Goal: Task Accomplishment & Management: Complete application form

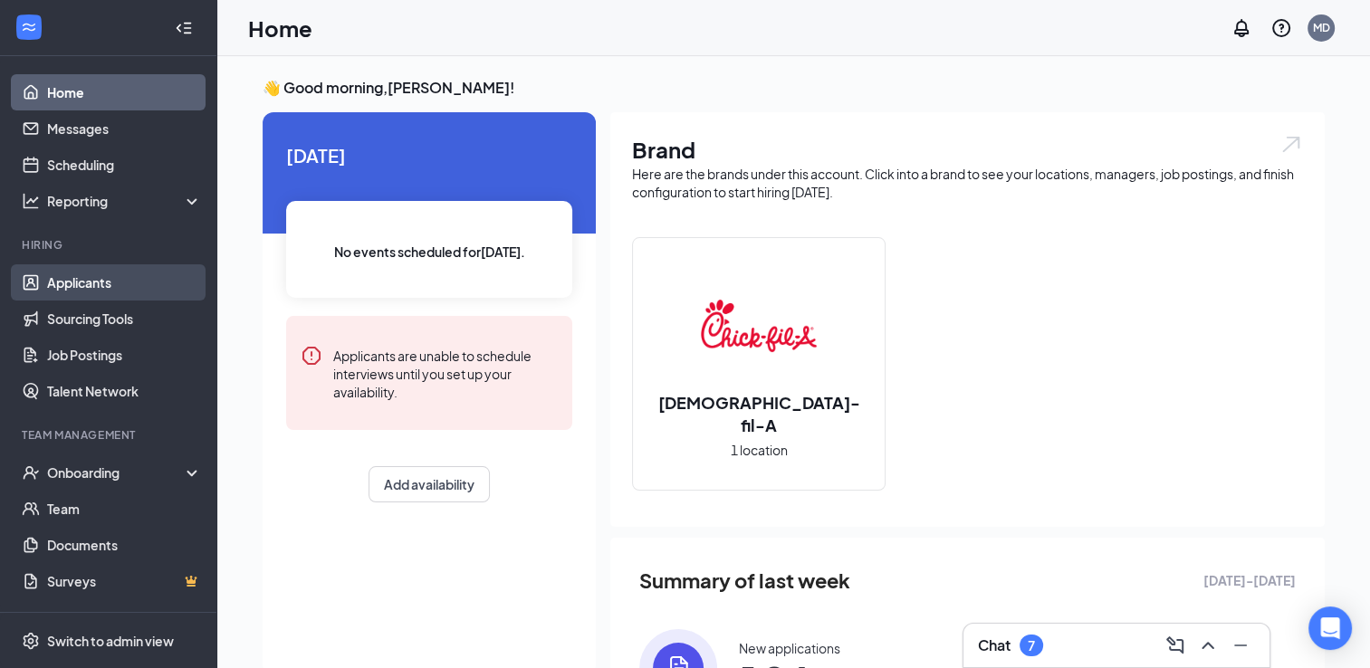
click at [94, 276] on link "Applicants" at bounding box center [124, 282] width 155 height 36
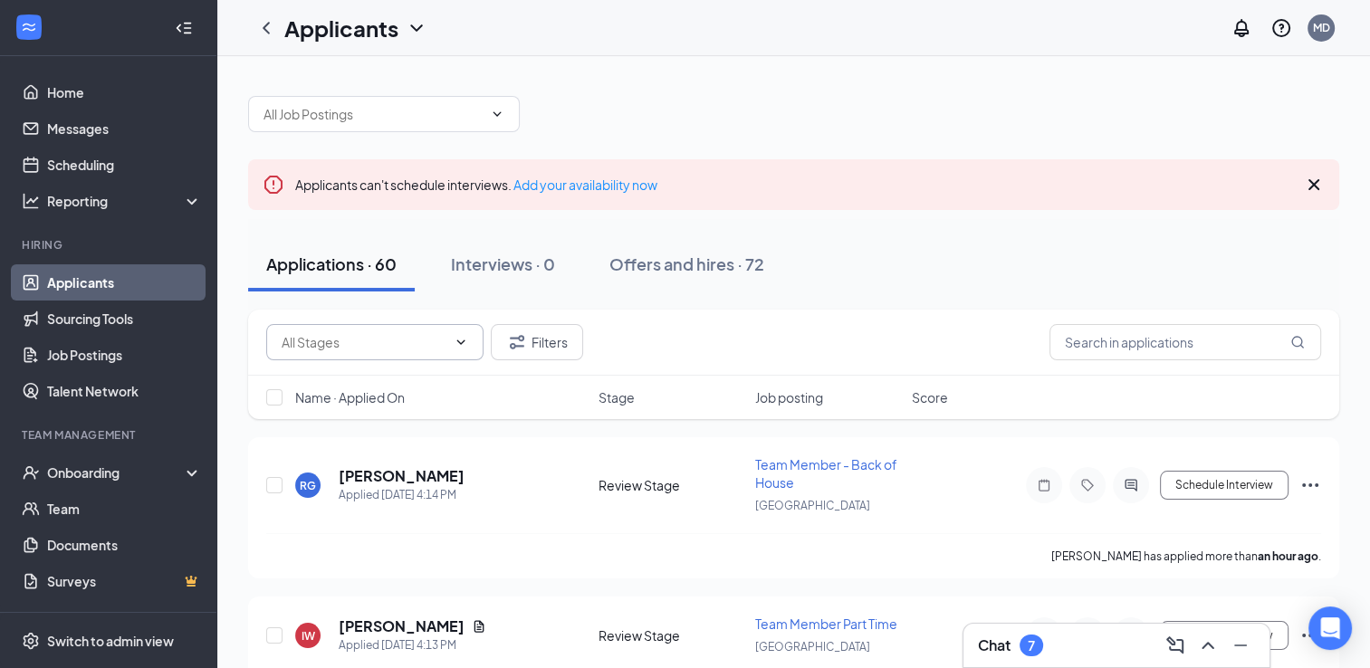
click at [454, 345] on icon "ChevronDown" at bounding box center [461, 342] width 14 height 14
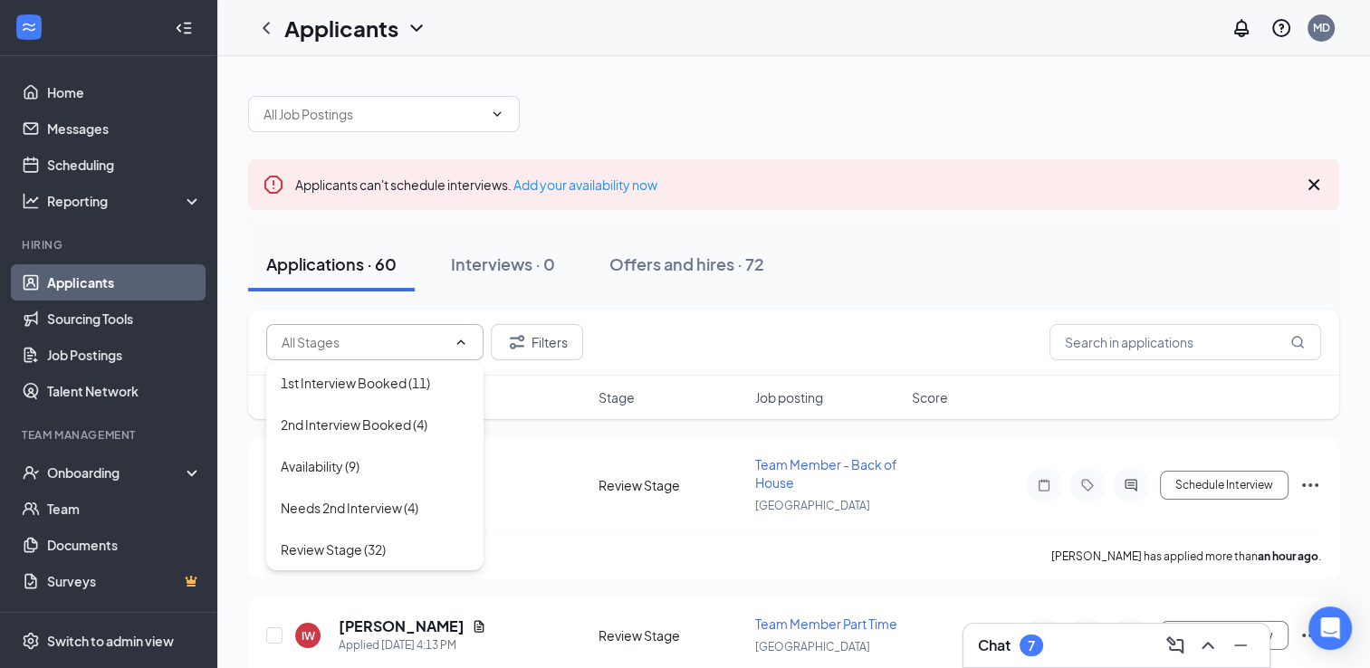
click at [464, 339] on icon "ChevronUp" at bounding box center [461, 342] width 14 height 14
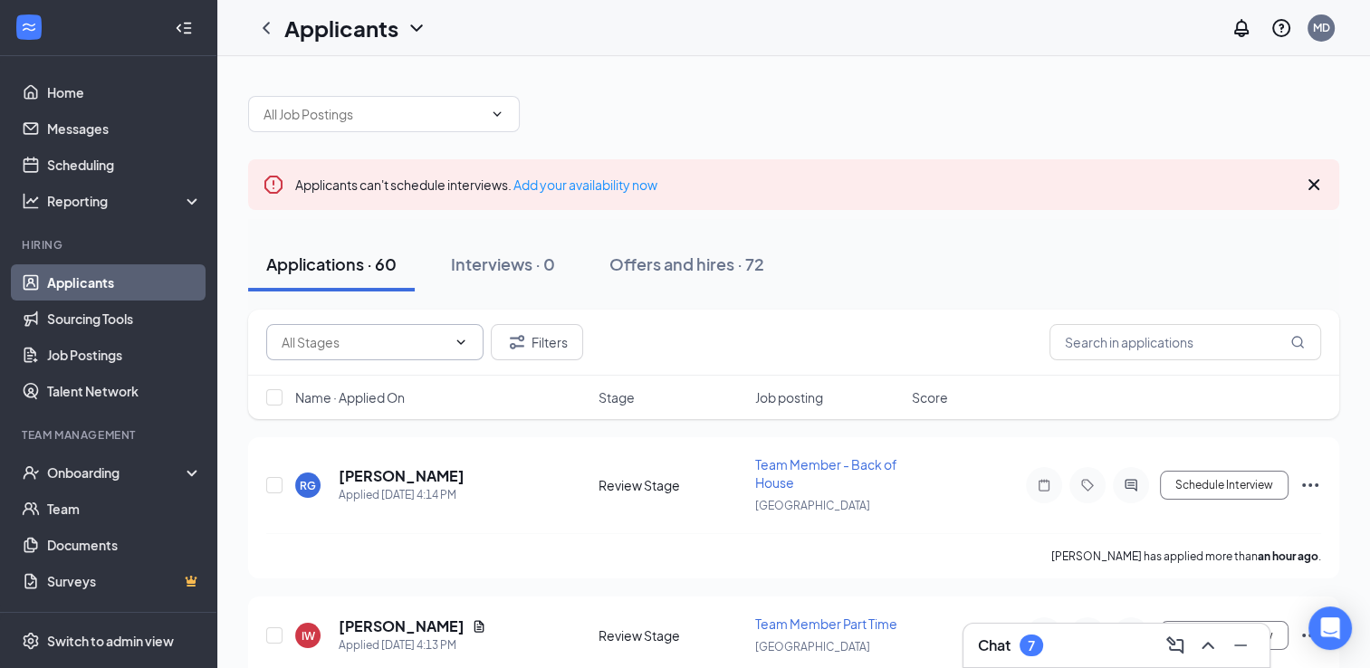
click at [454, 346] on icon "ChevronDown" at bounding box center [461, 342] width 14 height 14
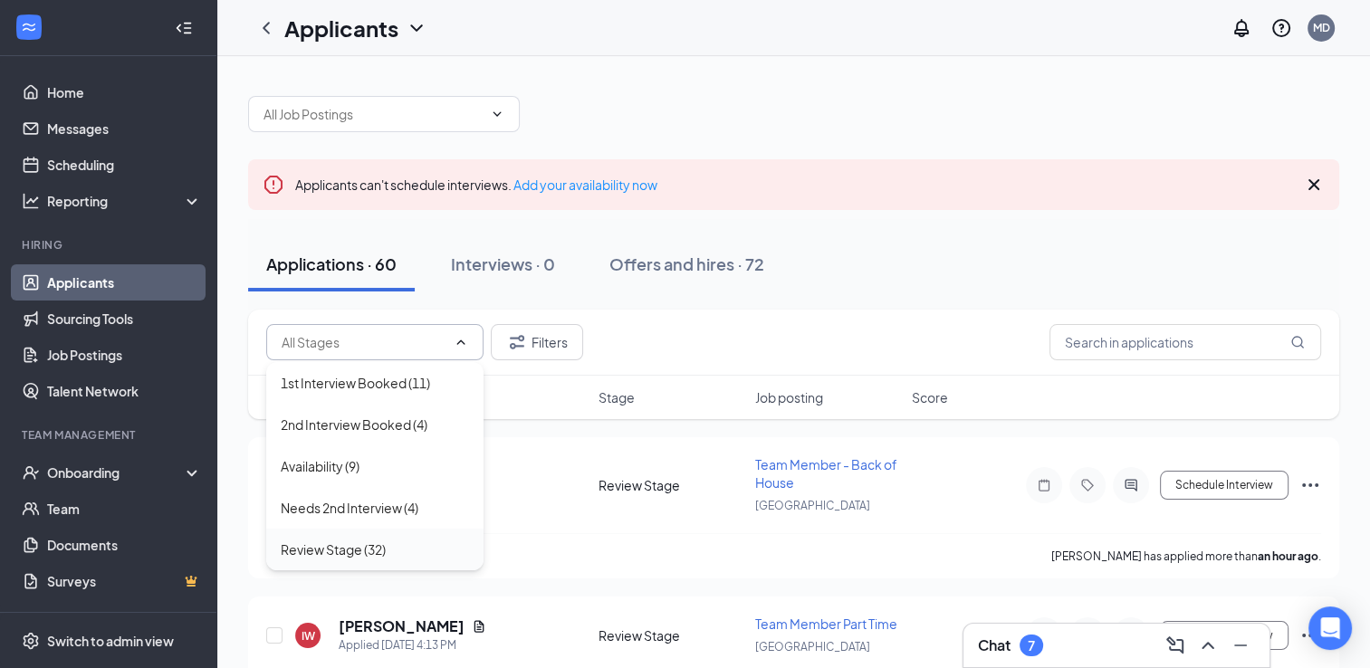
click at [397, 544] on div "Review Stage (32)" at bounding box center [375, 550] width 188 height 20
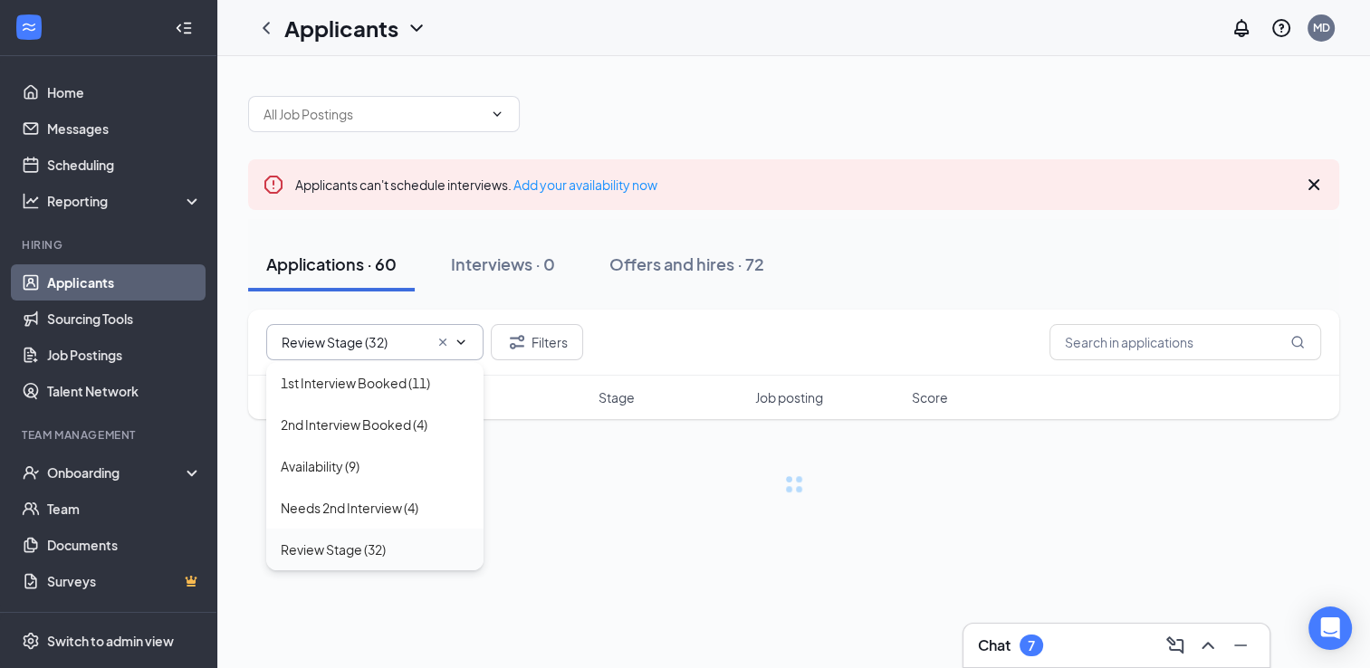
type input "Review Stage (32)"
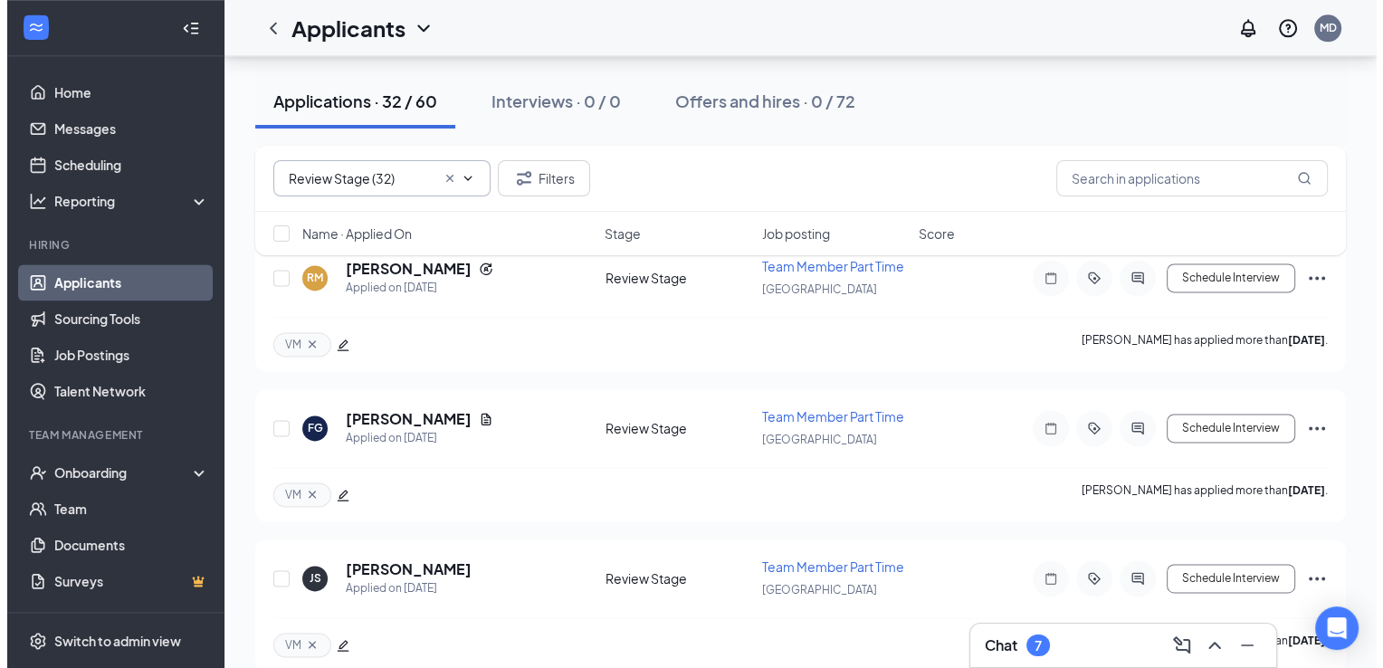
scroll to position [2337, 0]
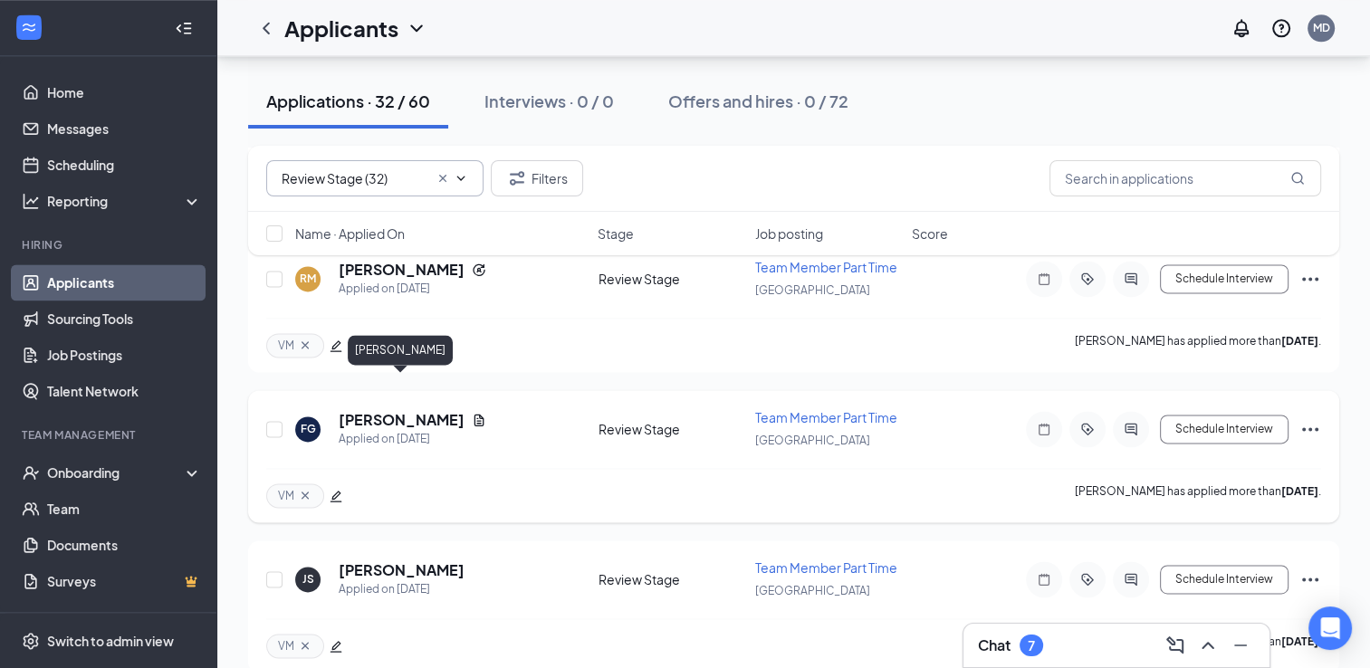
click at [420, 410] on h5 "Francisco Garfias" at bounding box center [402, 420] width 126 height 20
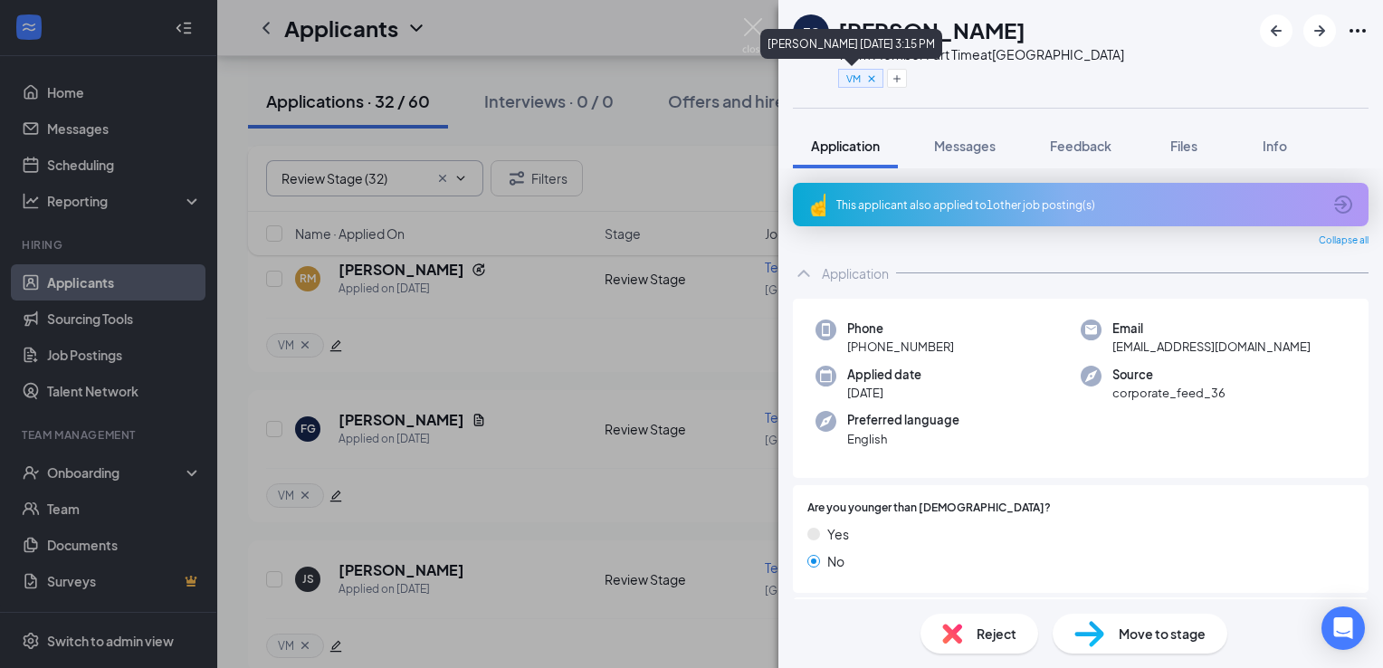
click at [875, 80] on icon "Cross" at bounding box center [871, 78] width 13 height 13
click at [856, 81] on button "Add a tag" at bounding box center [878, 78] width 81 height 19
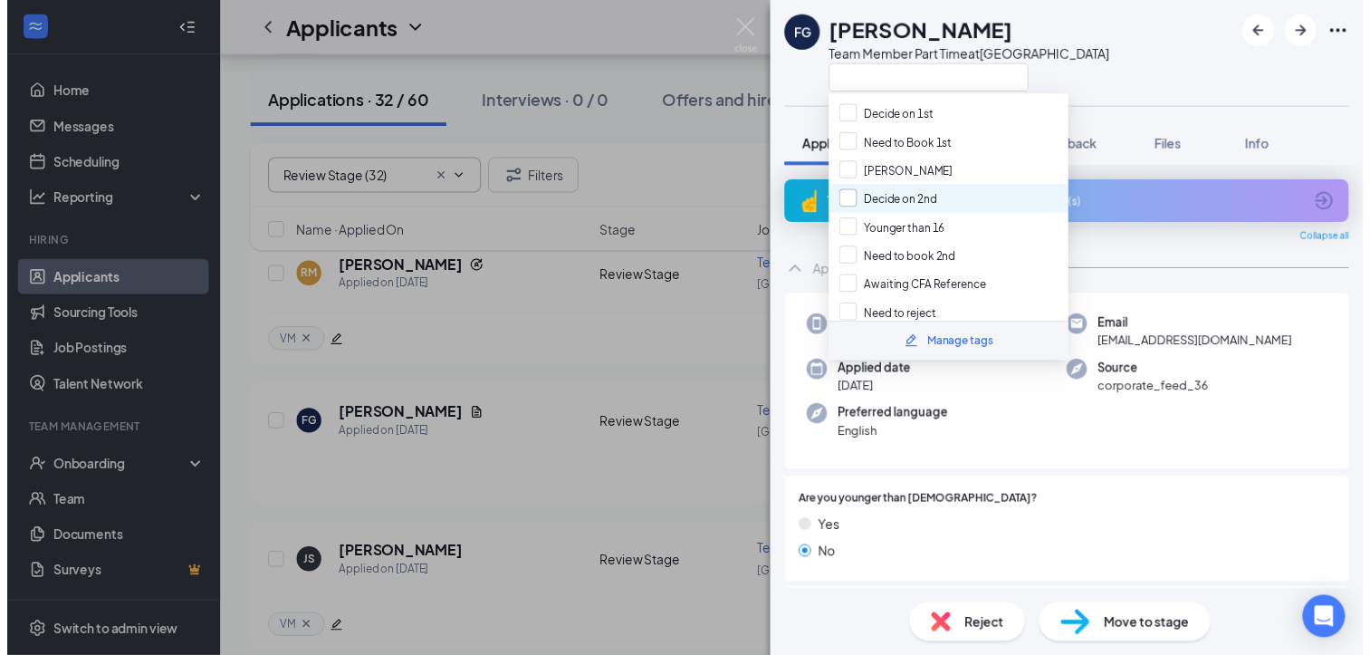
scroll to position [167, 0]
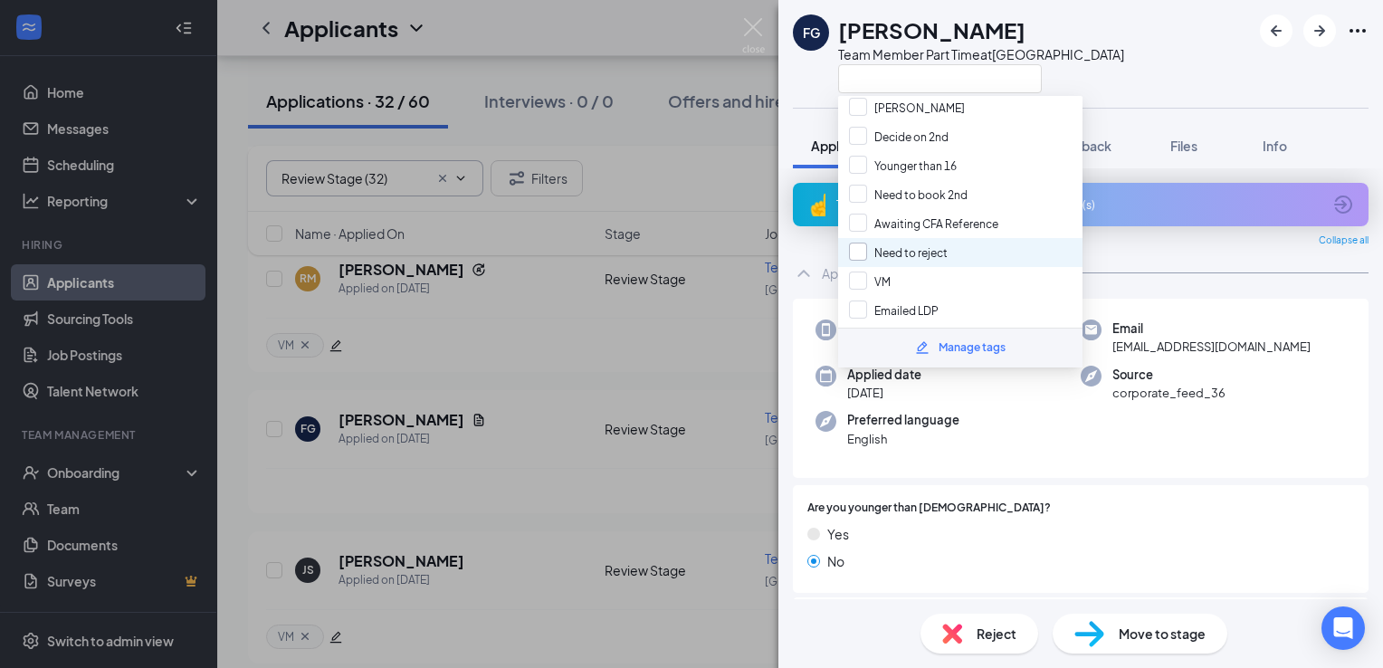
click at [879, 243] on input "Need to reject" at bounding box center [898, 253] width 99 height 20
checkbox input "true"
click at [809, 82] on div "FG Francisco Garfias Team Member Part Time at Western Center Blvd" at bounding box center [958, 53] width 331 height 79
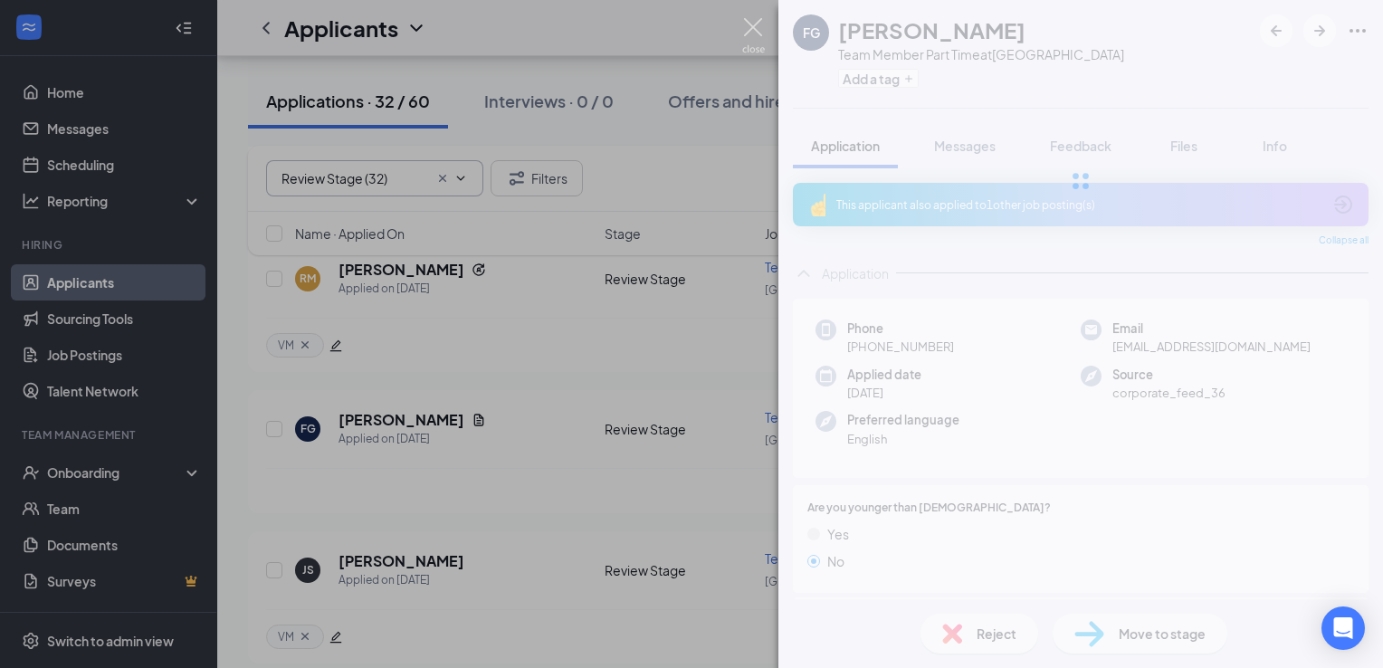
click at [752, 26] on img at bounding box center [753, 35] width 23 height 35
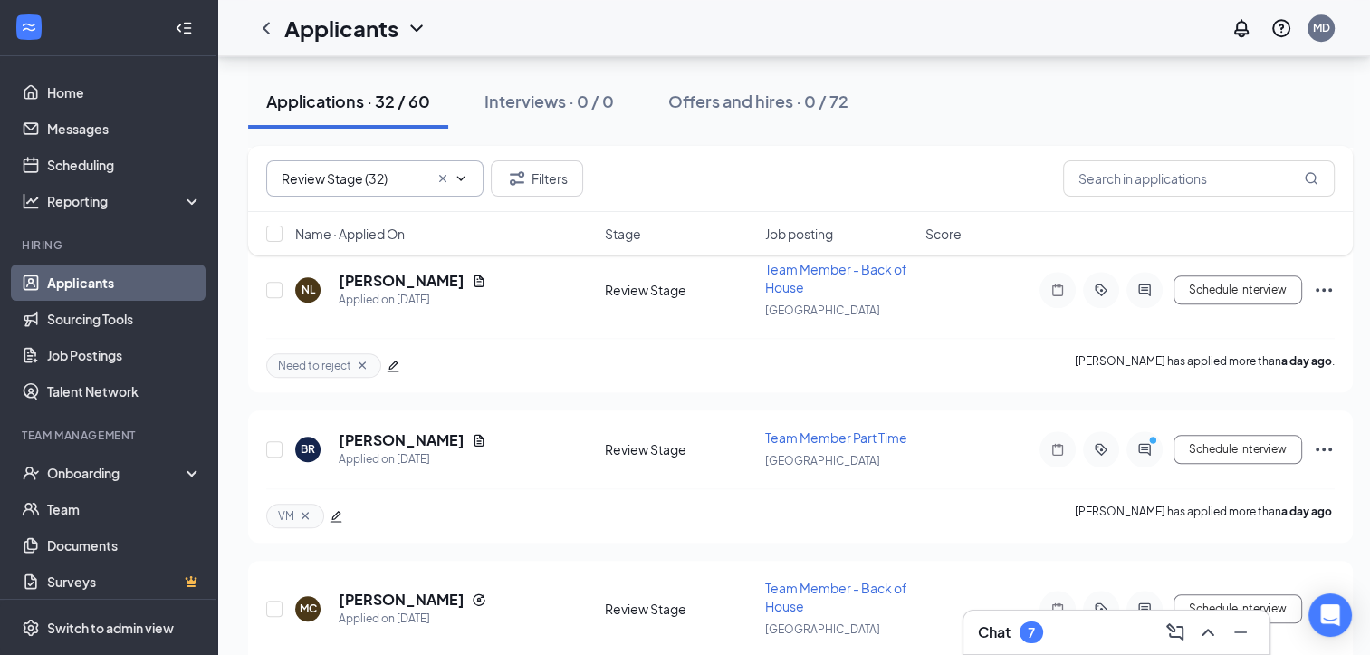
scroll to position [1698, 0]
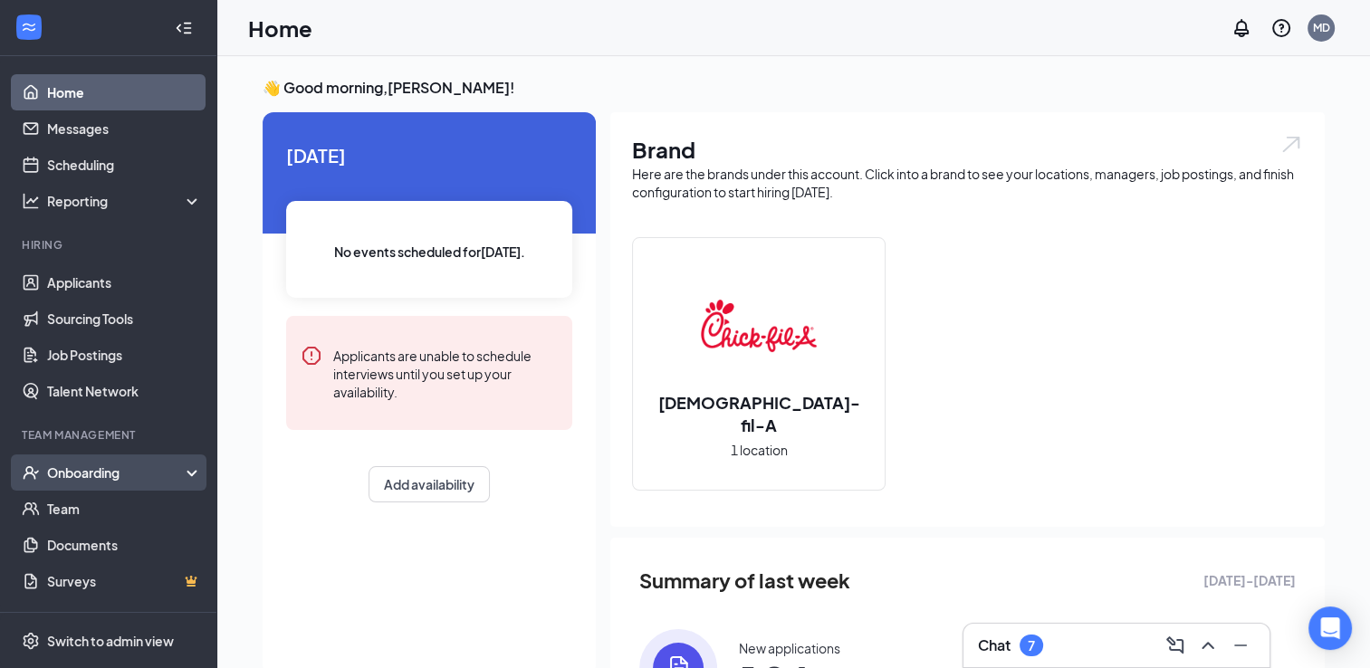
click at [114, 483] on div "Onboarding" at bounding box center [108, 472] width 217 height 36
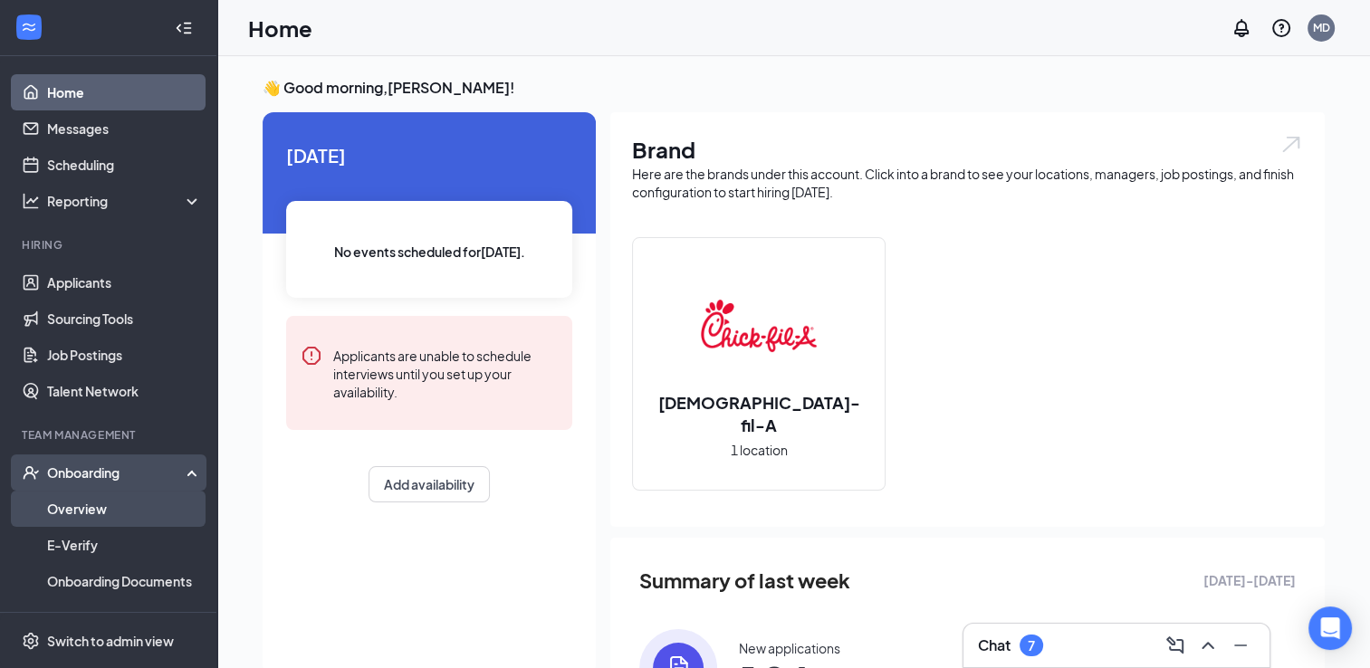
click at [94, 513] on link "Overview" at bounding box center [124, 509] width 155 height 36
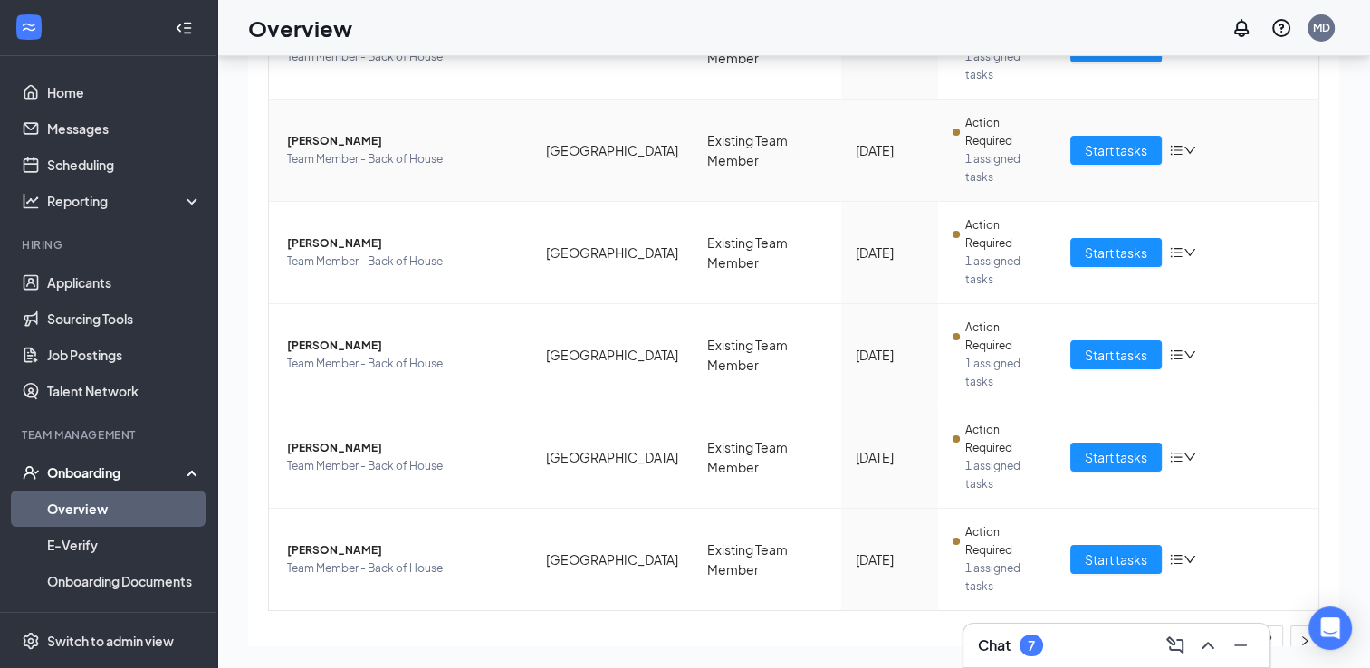
scroll to position [739, 0]
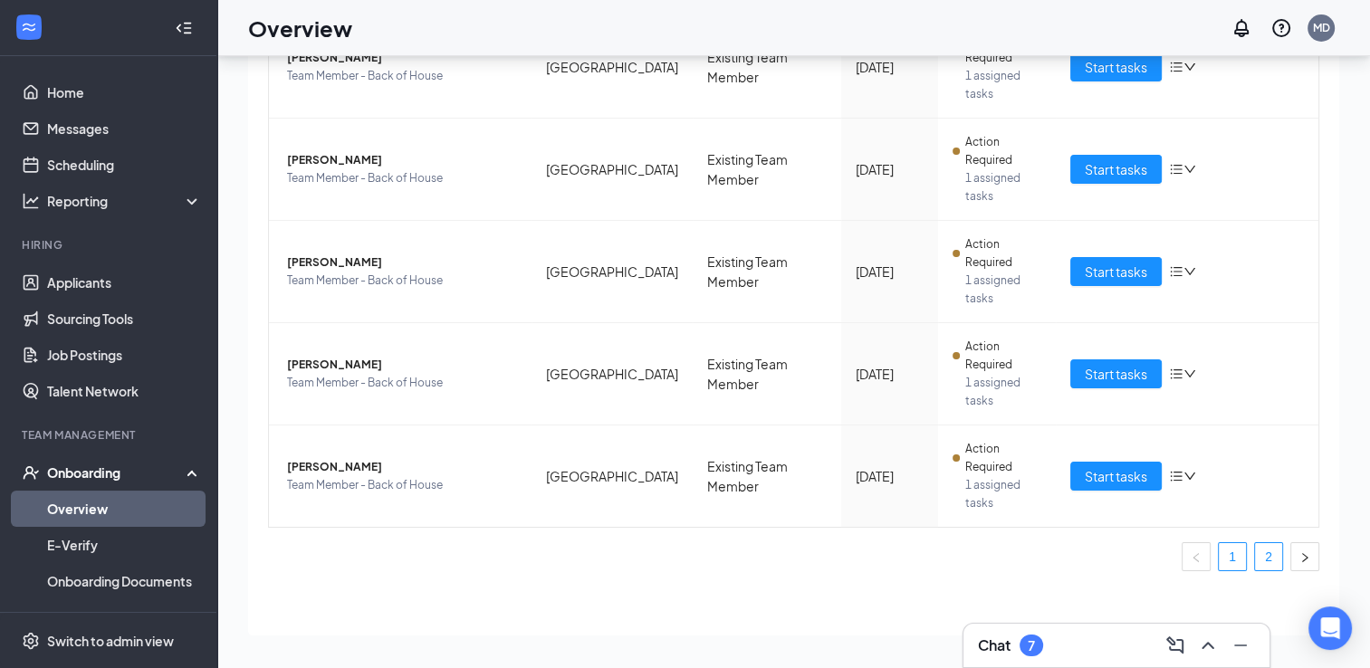
click at [1255, 545] on link "2" at bounding box center [1268, 556] width 27 height 27
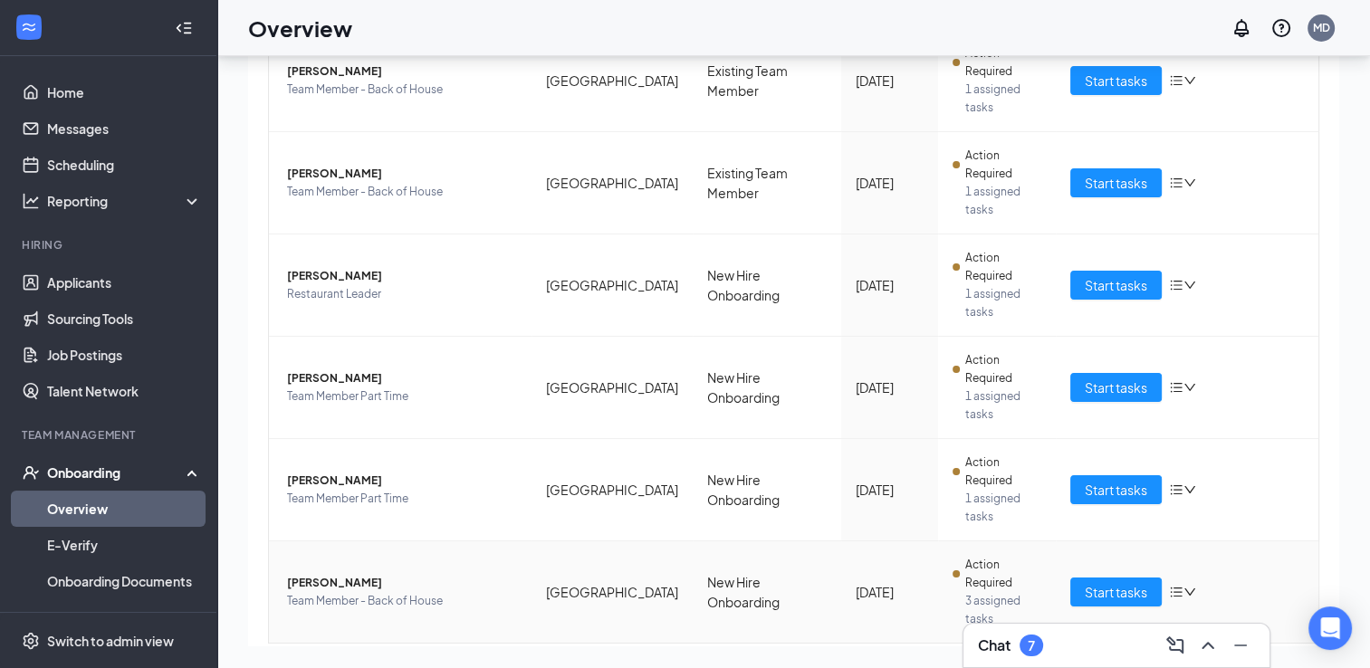
scroll to position [739, 0]
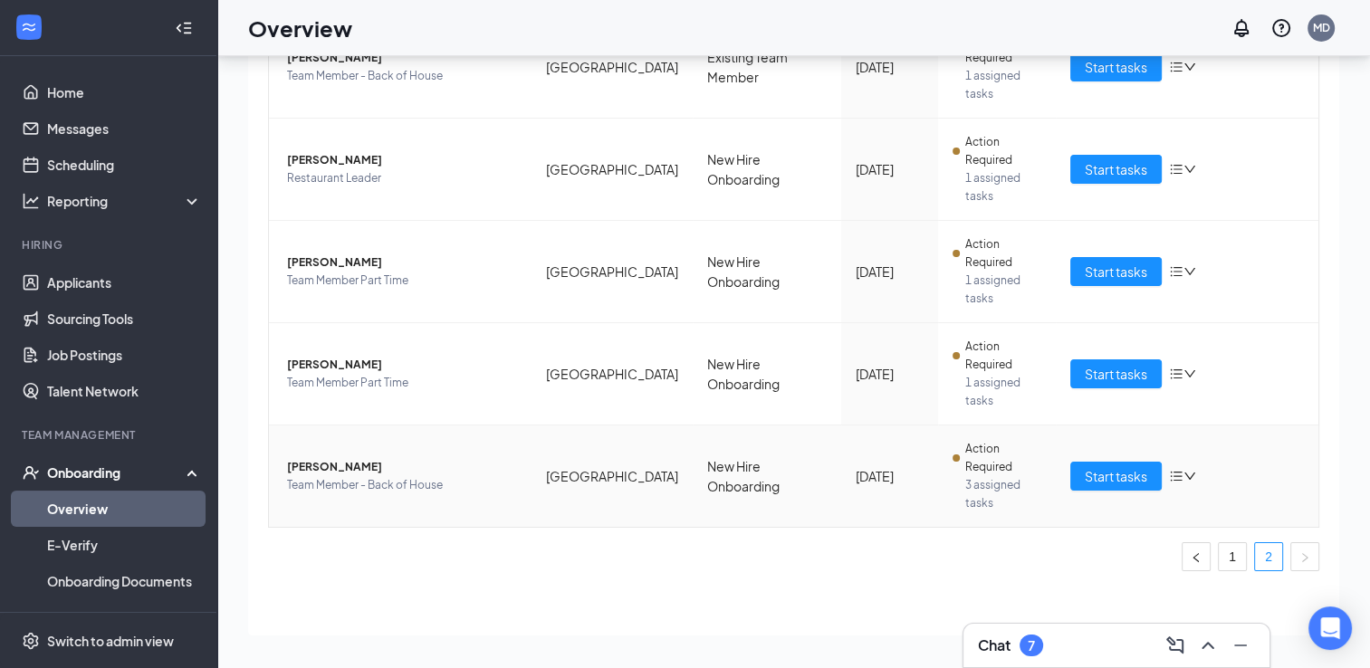
click at [333, 462] on span "[PERSON_NAME]" at bounding box center [402, 467] width 230 height 18
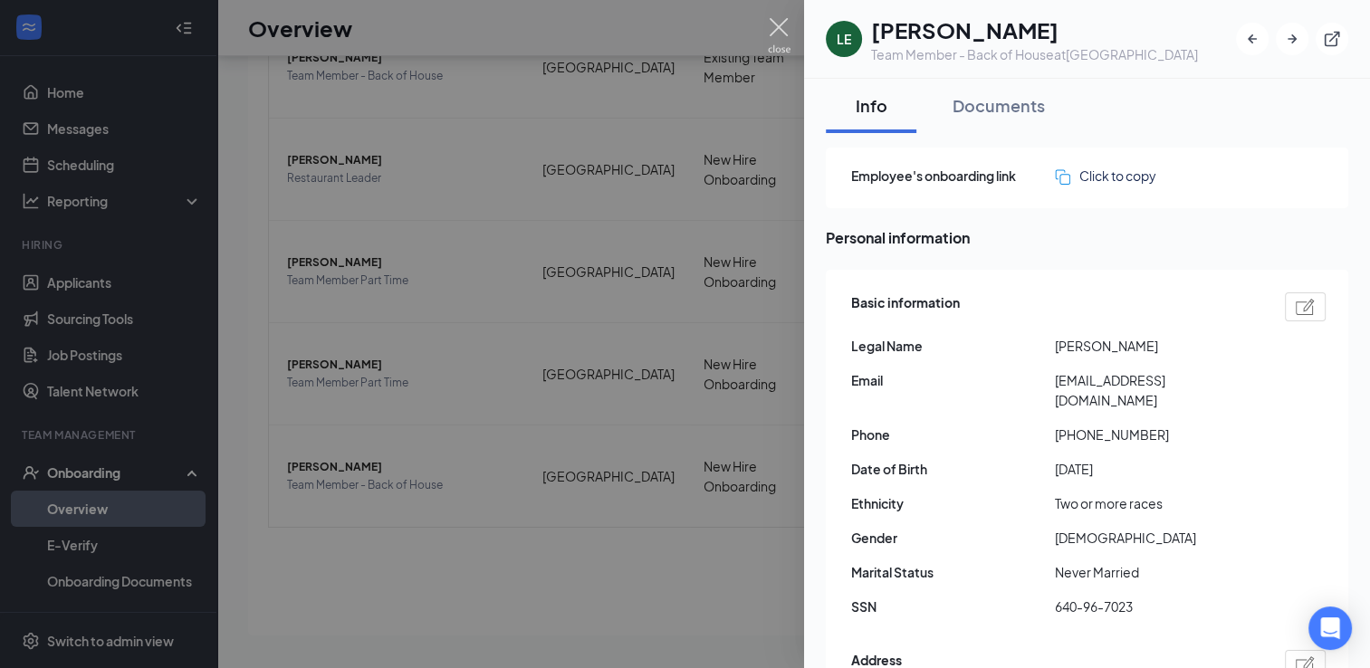
click at [781, 24] on img at bounding box center [779, 35] width 23 height 35
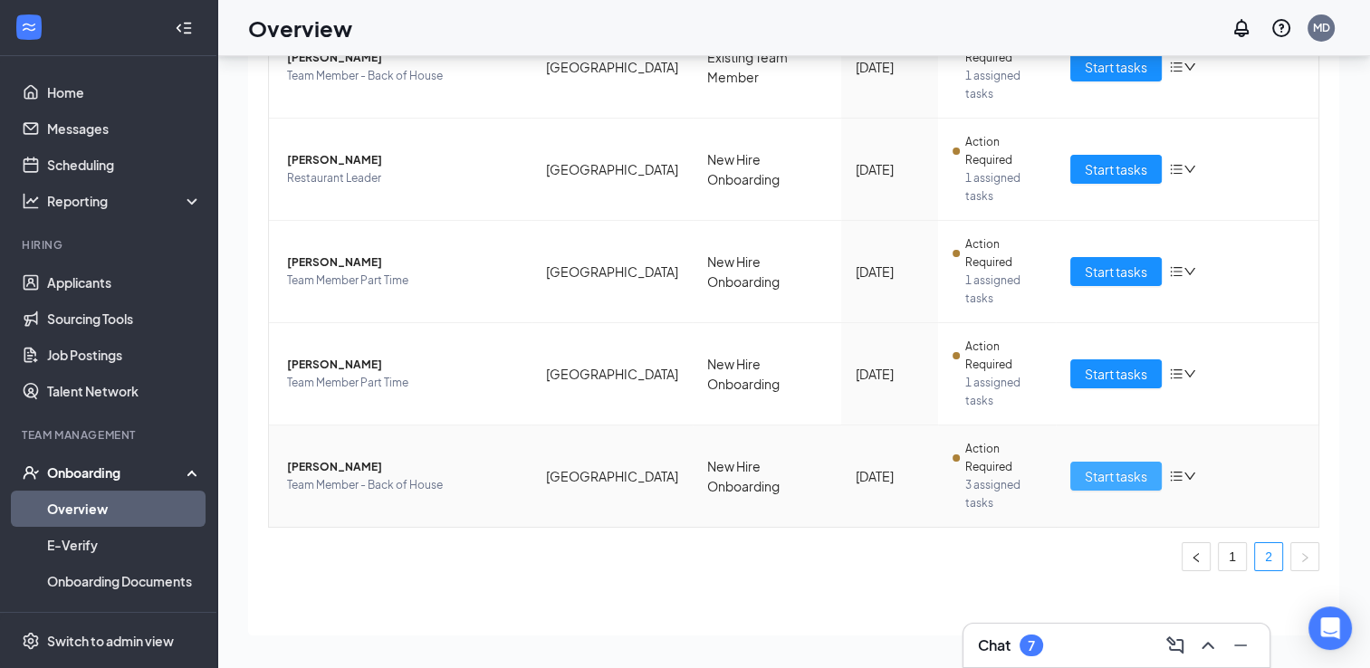
click at [1086, 473] on span "Start tasks" at bounding box center [1116, 476] width 62 height 20
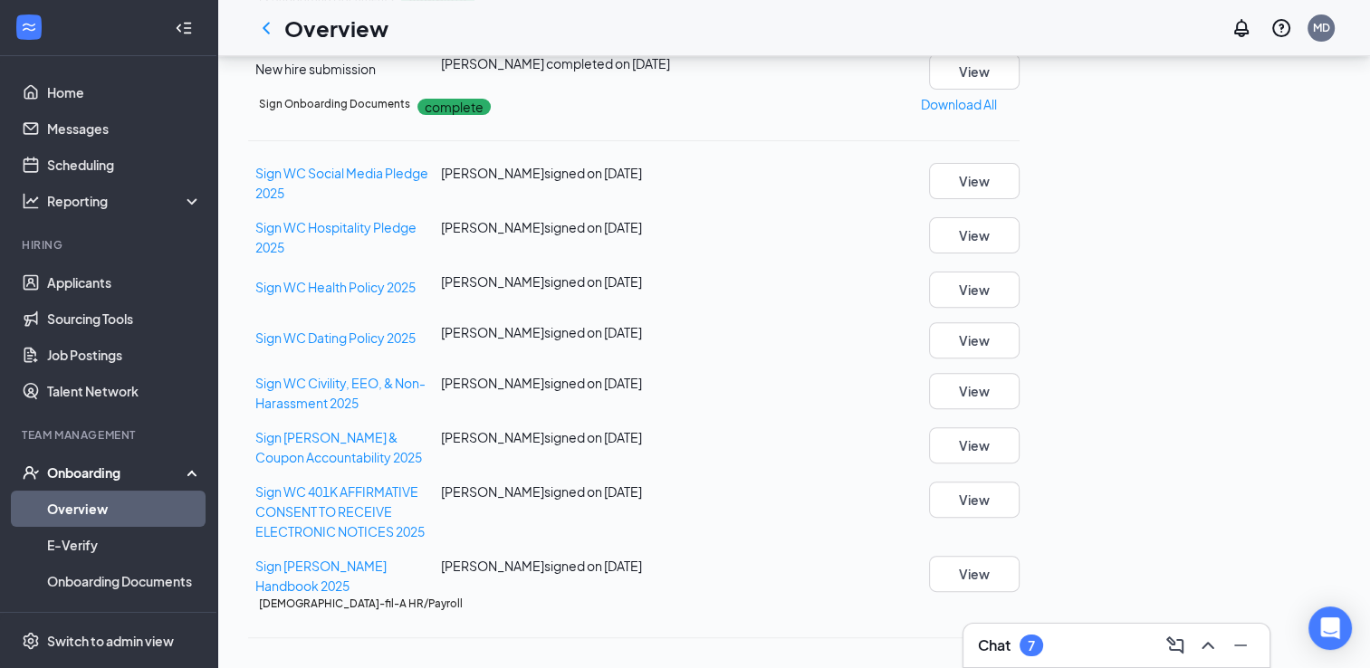
scroll to position [569, 0]
click at [852, 525] on div "Sign WC Social Media Pledge 2025 [PERSON_NAME] signed on [DATE] View Sign WC Ho…" at bounding box center [633, 380] width 771 height 433
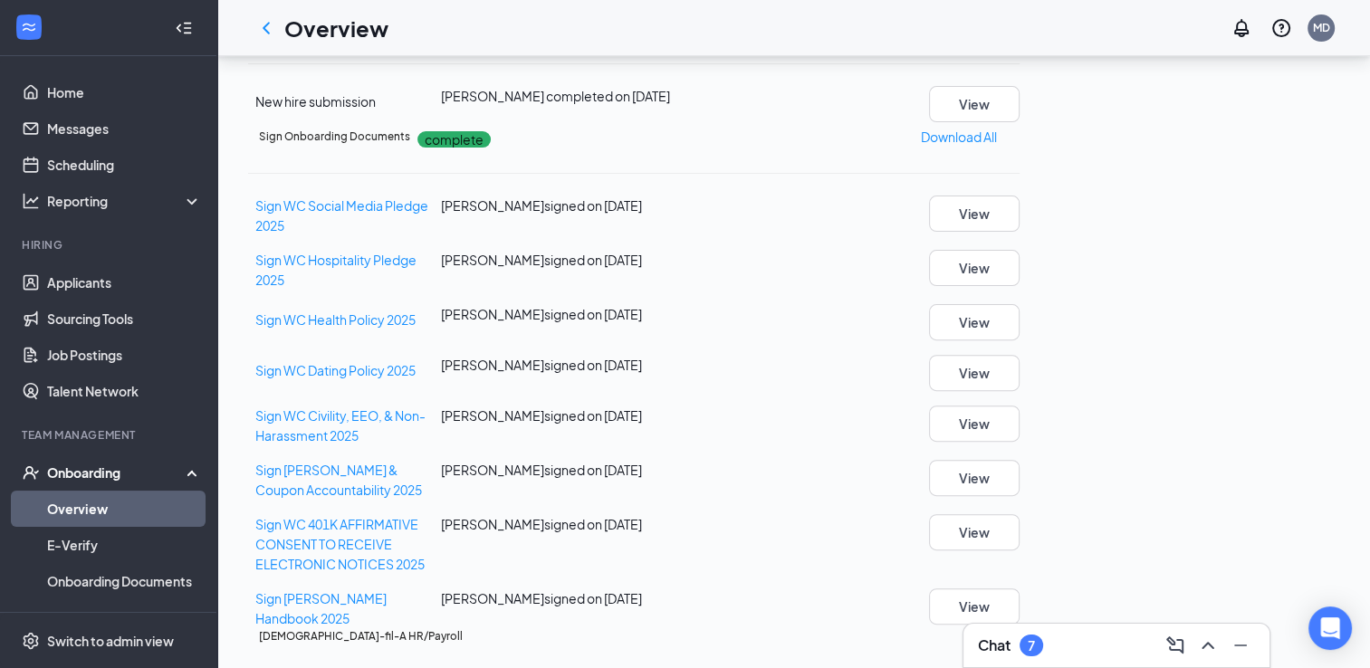
scroll to position [541, 0]
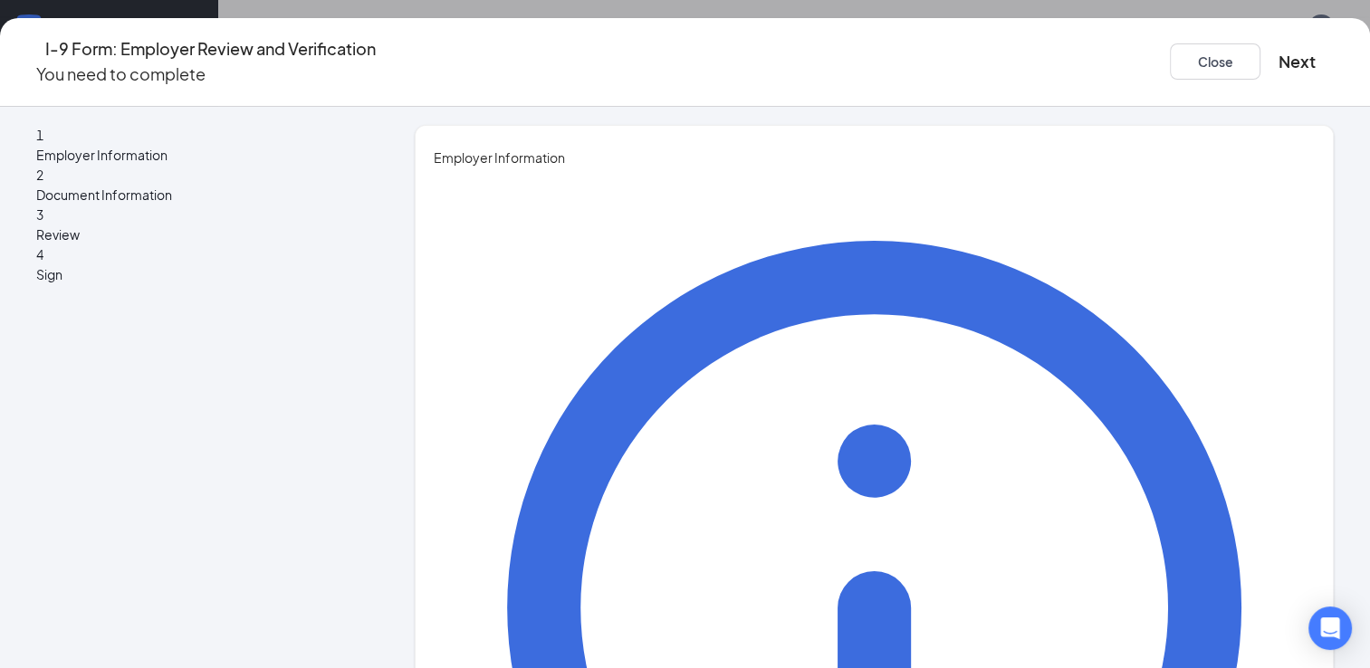
type input "Micah"
type input "[PERSON_NAME]"
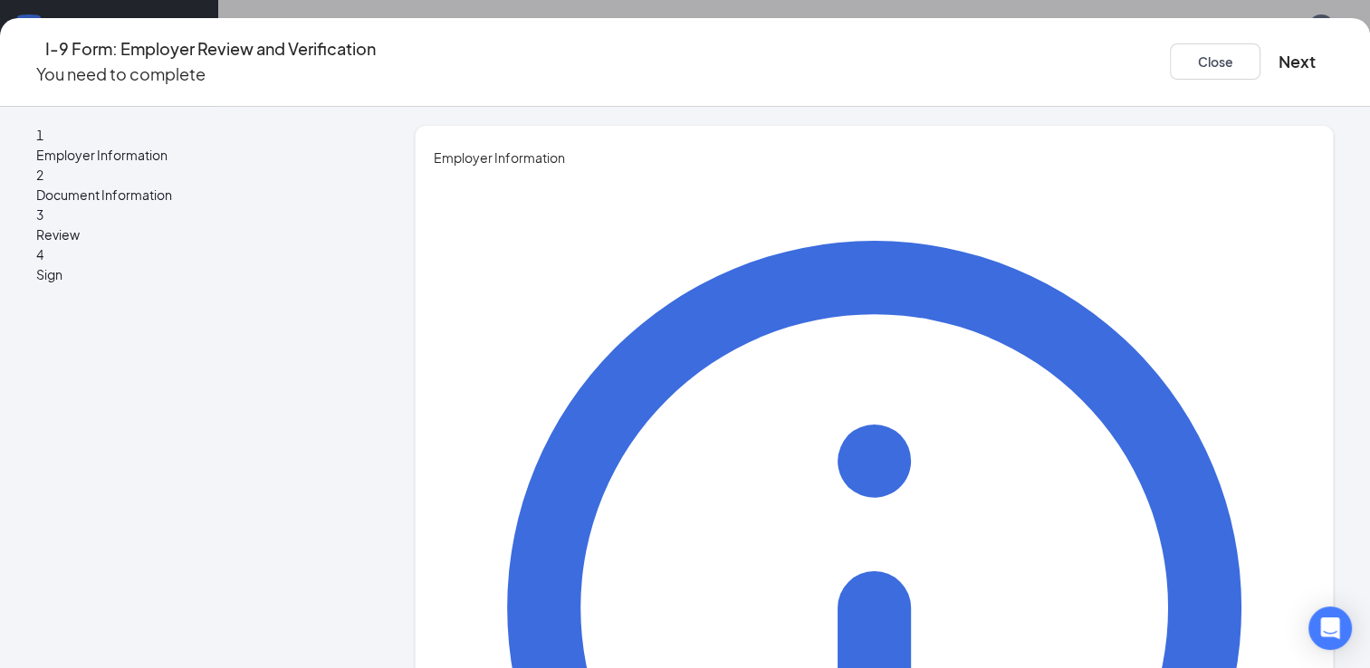
scroll to position [1057, 0]
type input "Team Member"
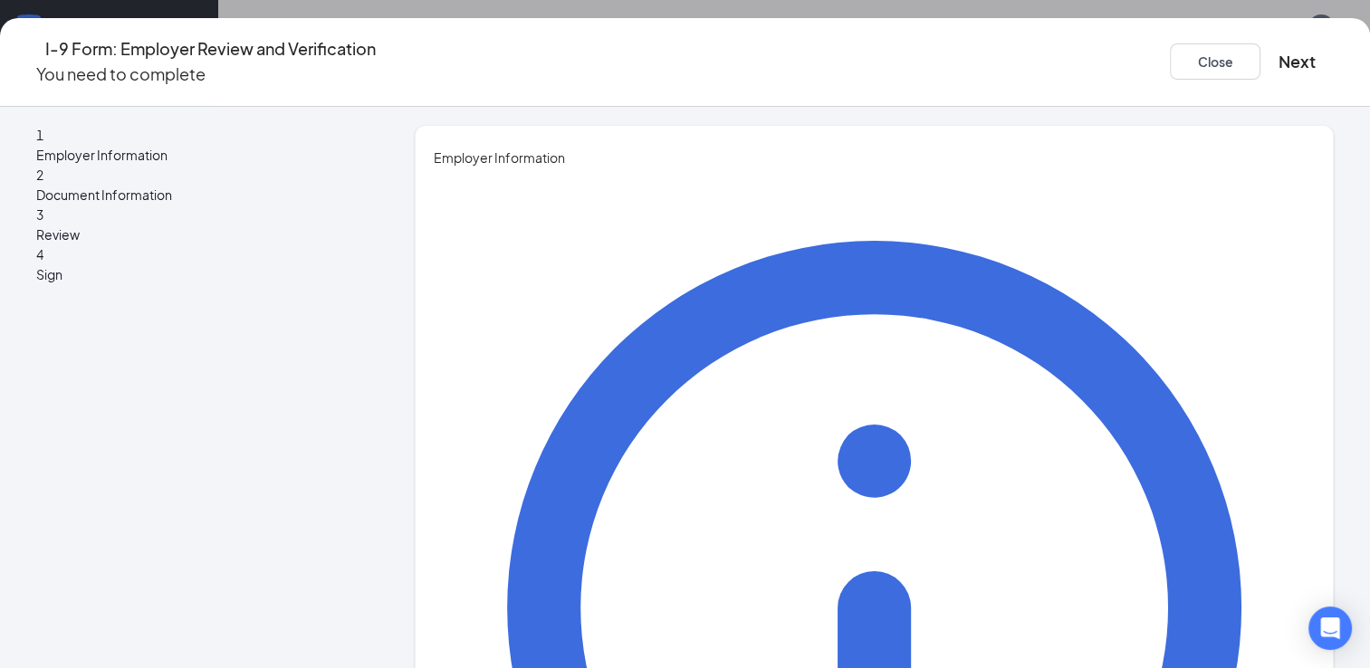
scroll to position [891, 0]
click at [1278, 50] on button "Next" at bounding box center [1296, 61] width 37 height 25
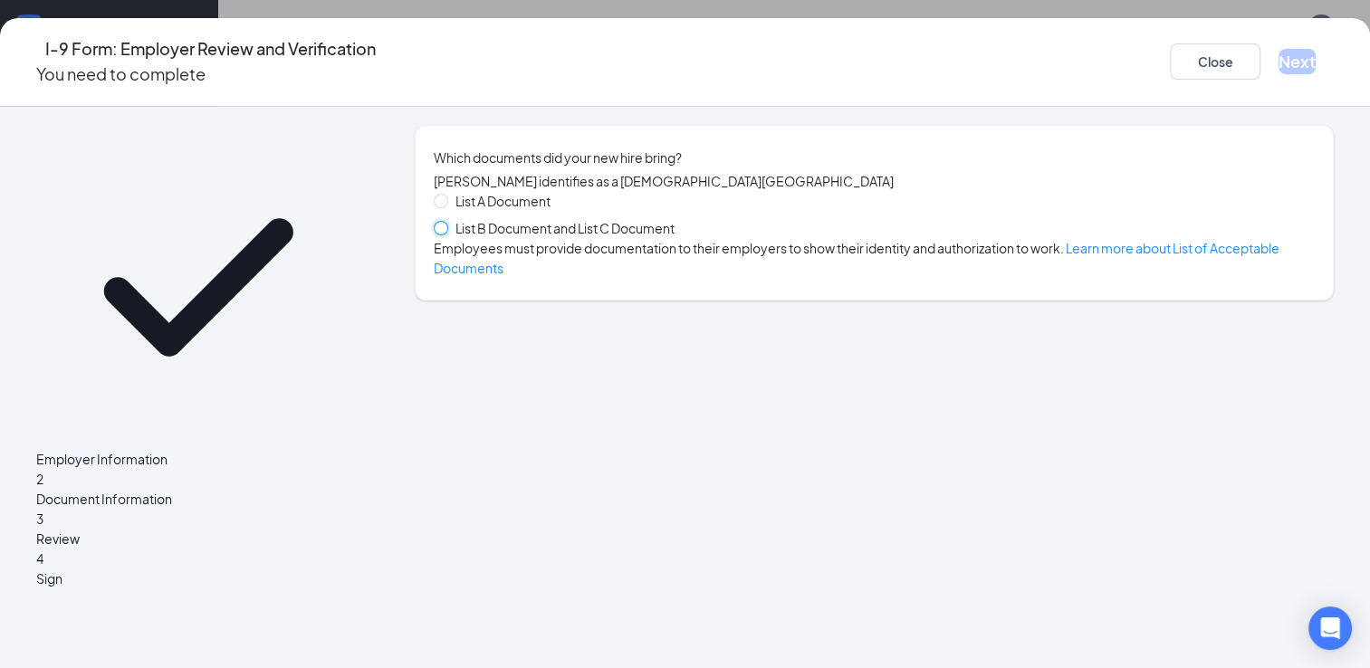
click at [446, 233] on input "List B Document and List C Document" at bounding box center [440, 227] width 13 height 13
radio input "true"
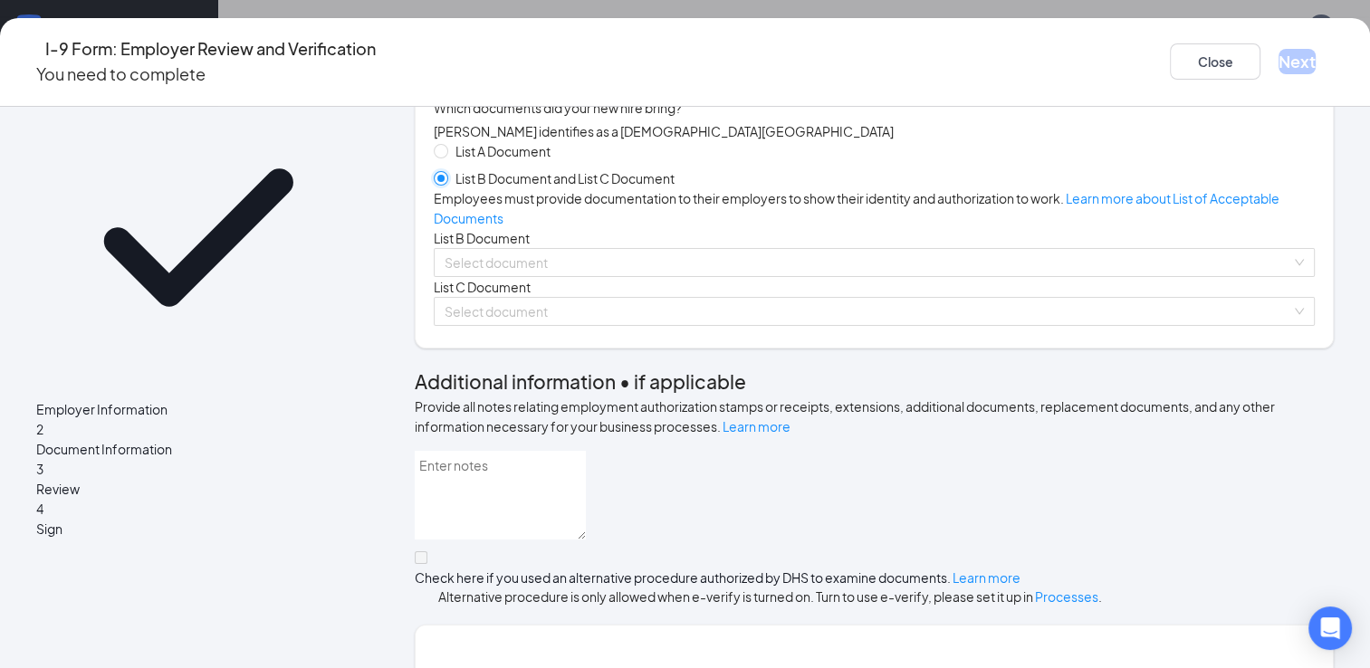
scroll to position [47, 0]
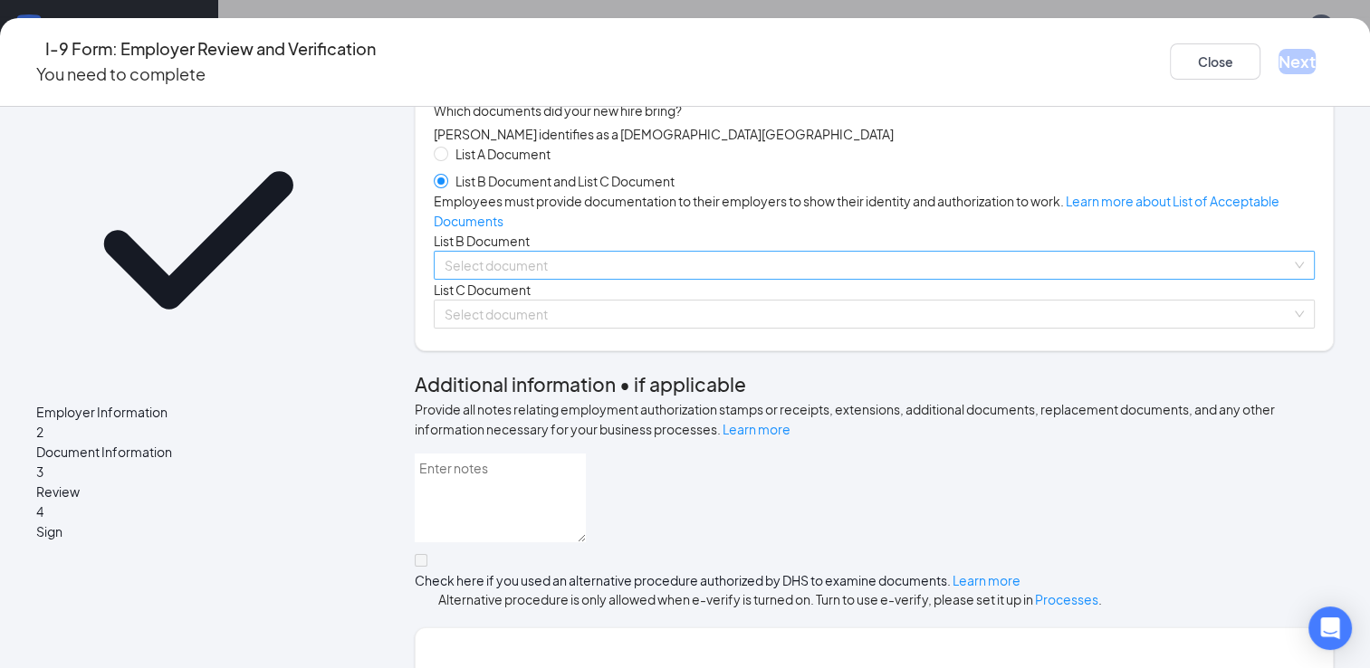
click at [541, 279] on input "search" at bounding box center [867, 265] width 846 height 27
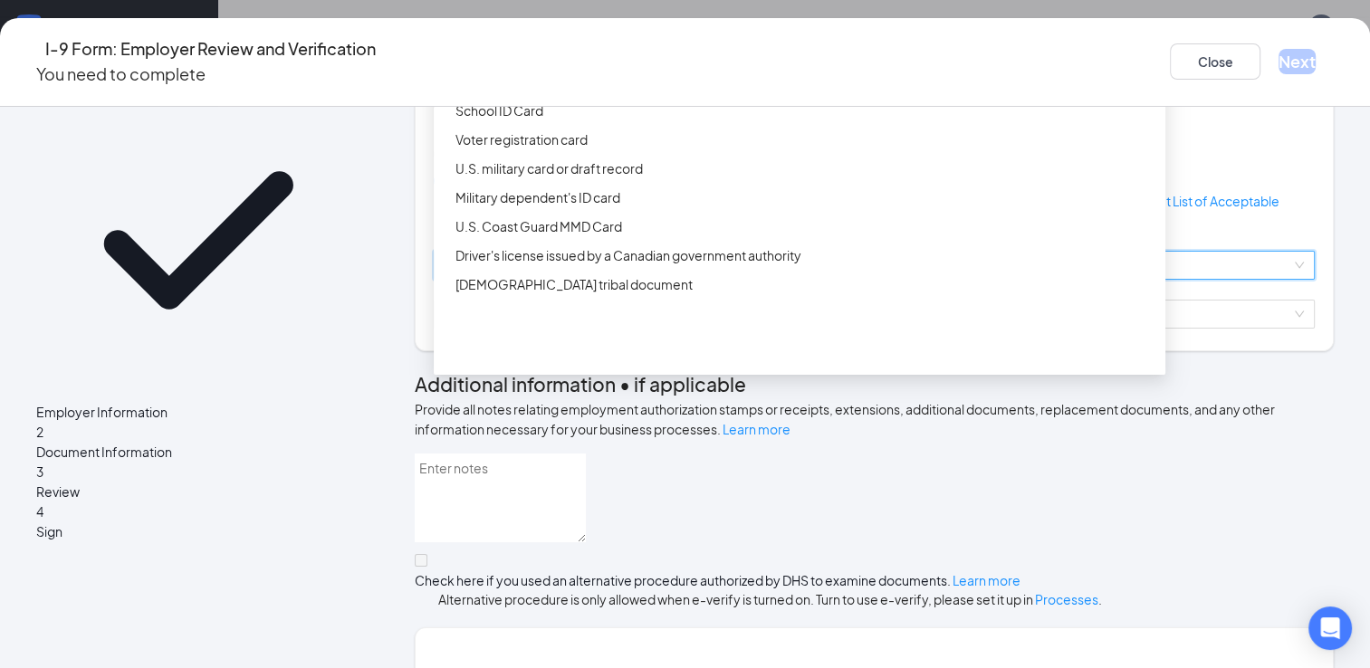
drag, startPoint x: 888, startPoint y: 277, endPoint x: 687, endPoint y: 167, distance: 229.3
click at [687, 167] on div "List B Documents Driver’s License issued by U.S State or outlying US possession…" at bounding box center [799, 154] width 731 height 290
click at [687, 67] on div "Driver’s License issued by U.S State or outlying US possession" at bounding box center [799, 52] width 731 height 29
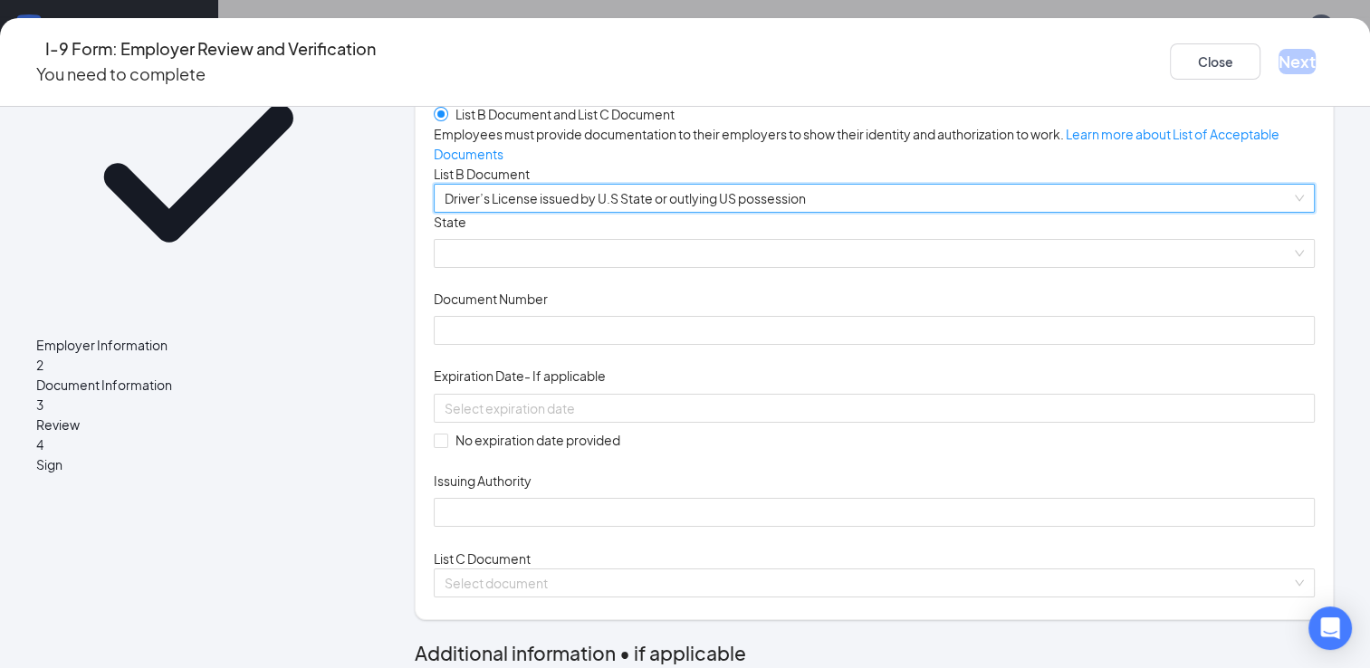
scroll to position [127, 0]
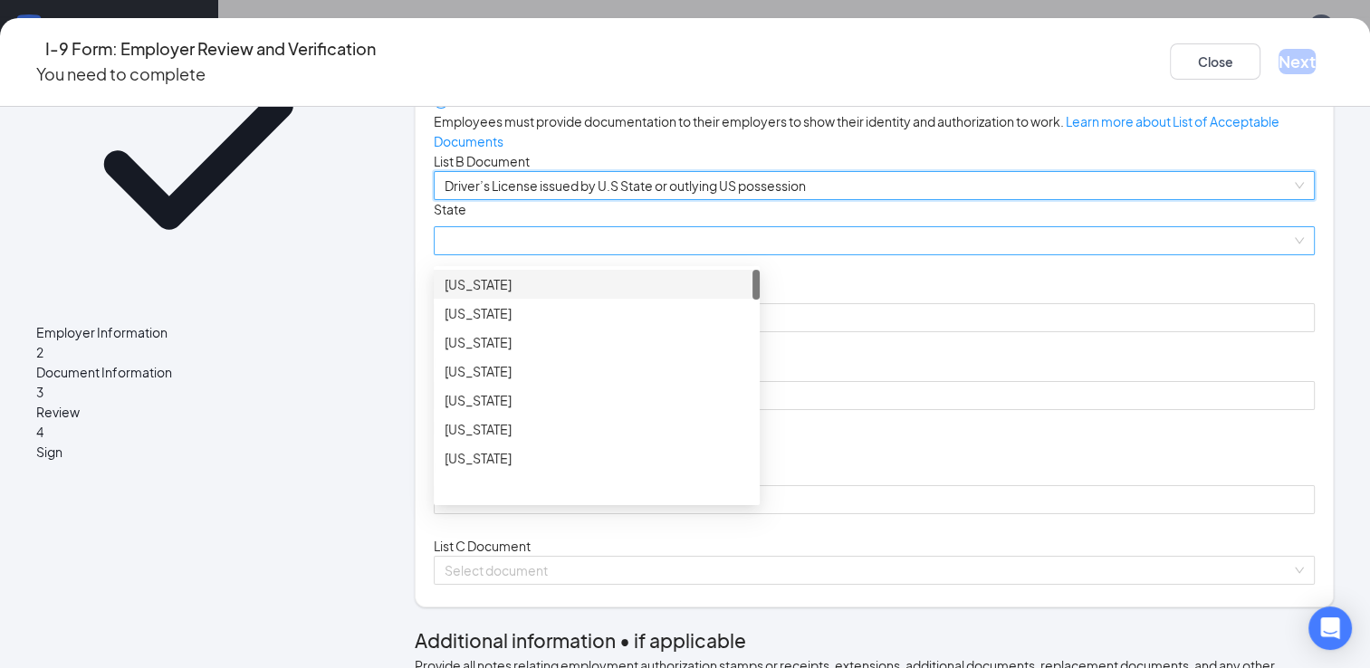
click at [781, 254] on span at bounding box center [873, 240] width 859 height 27
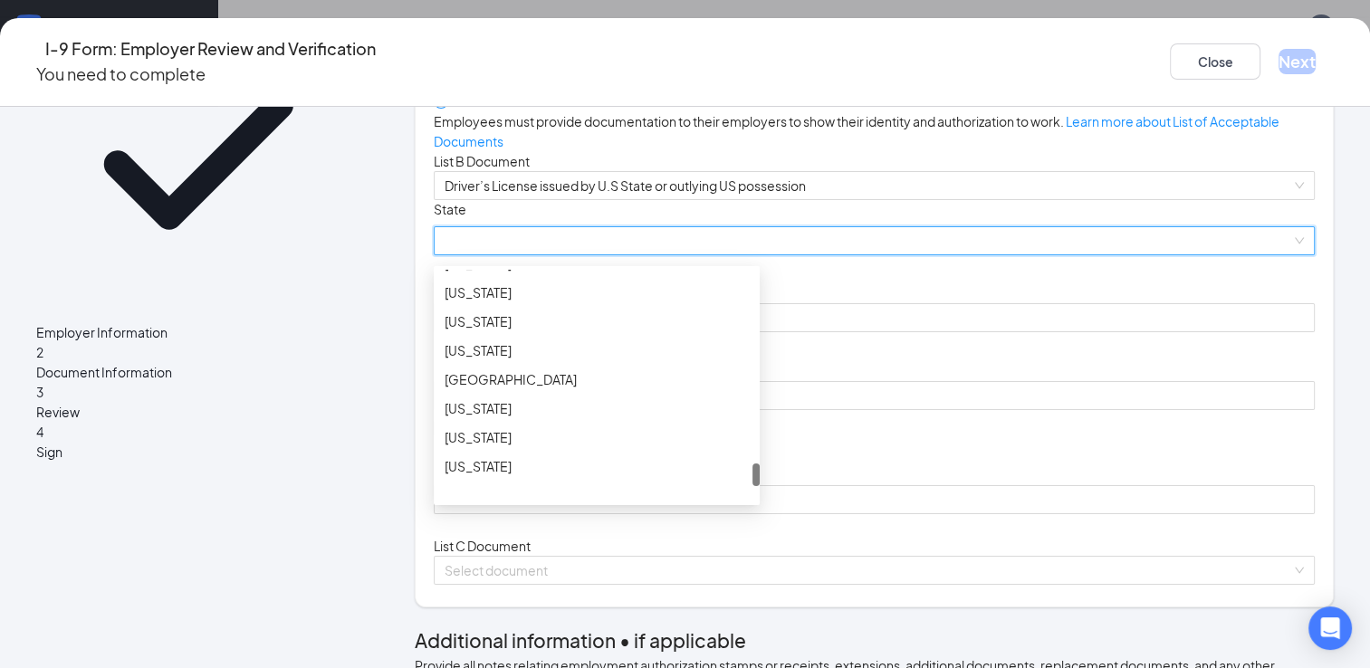
scroll to position [1936, 0]
click at [515, 303] on div "[US_STATE]" at bounding box center [596, 293] width 304 height 20
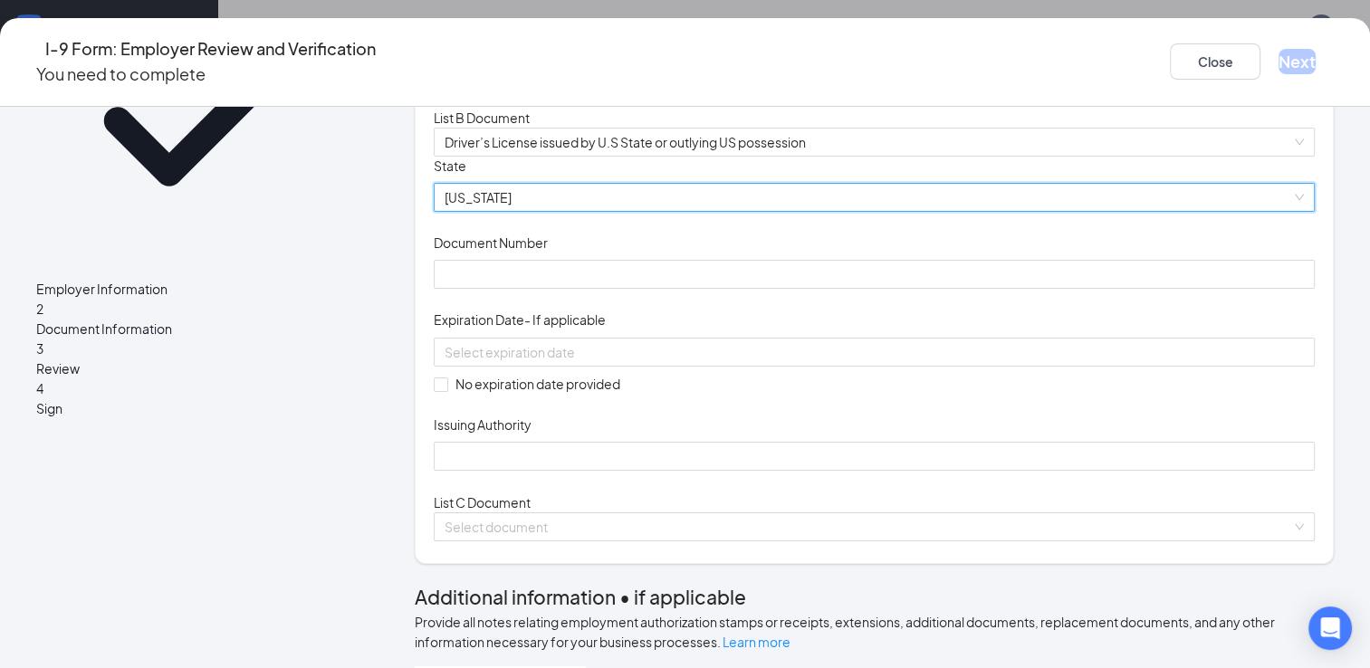
scroll to position [172, 0]
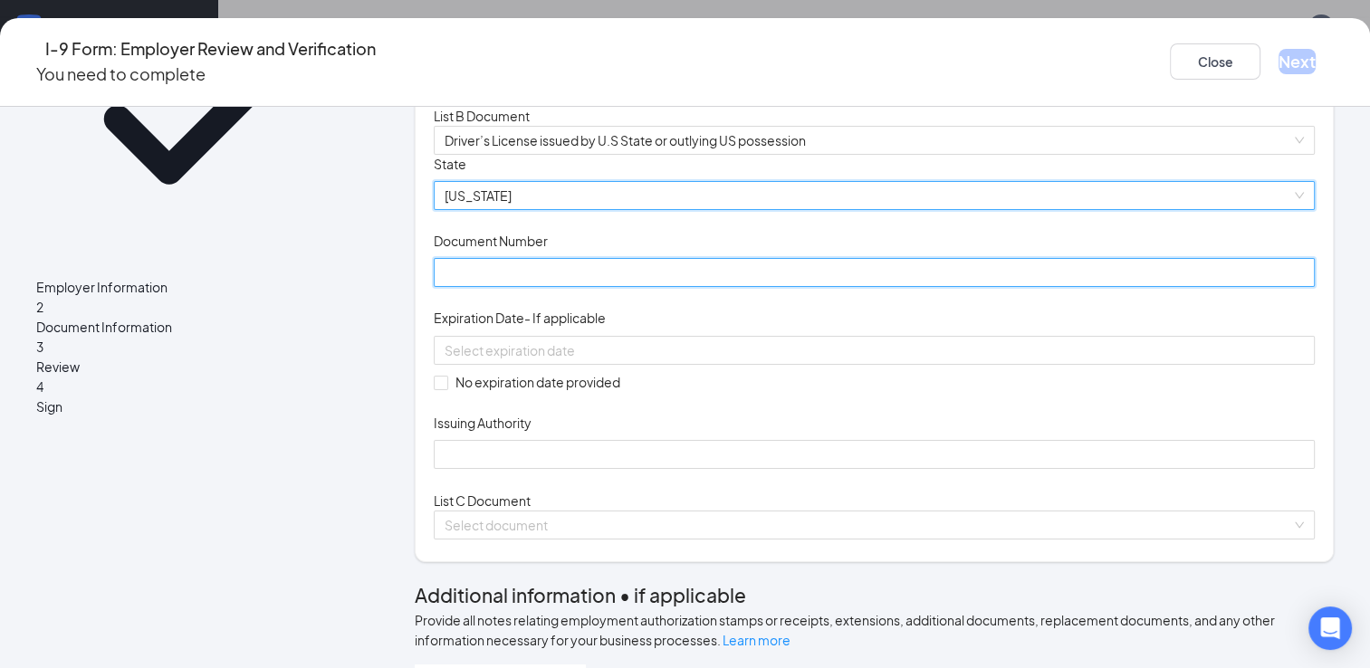
click at [712, 287] on input "Document Number" at bounding box center [874, 272] width 881 height 29
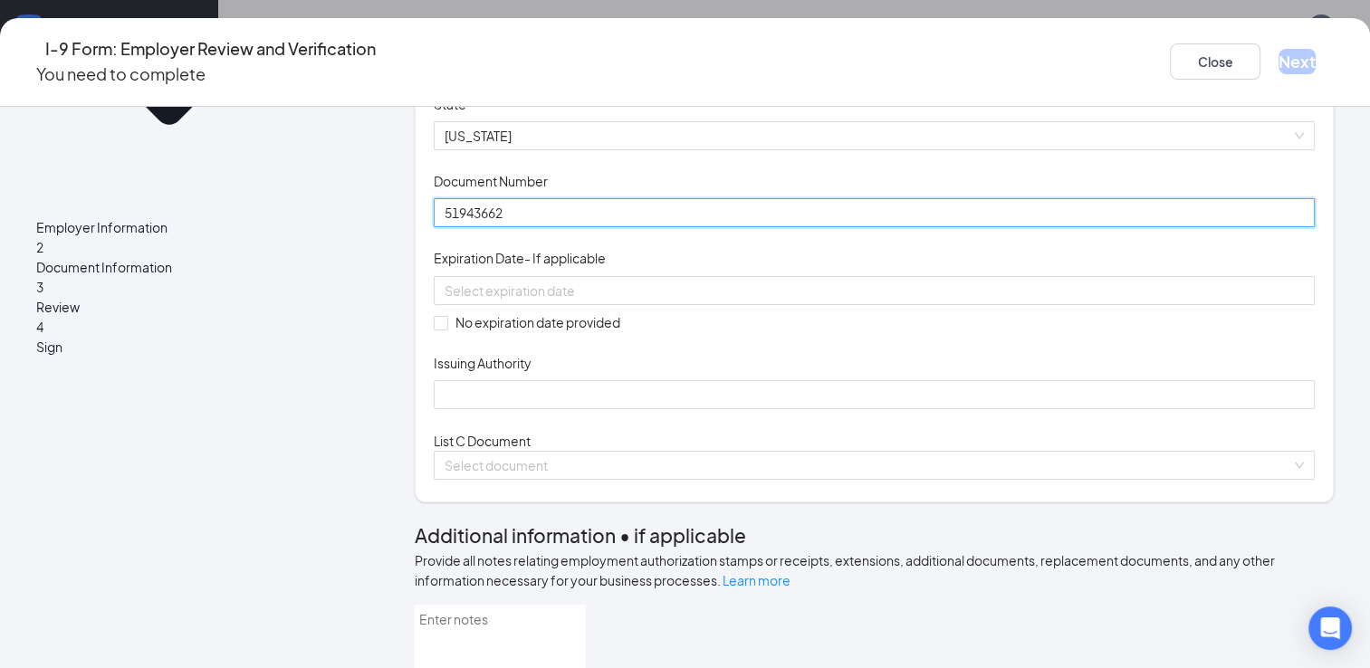
scroll to position [238, 0]
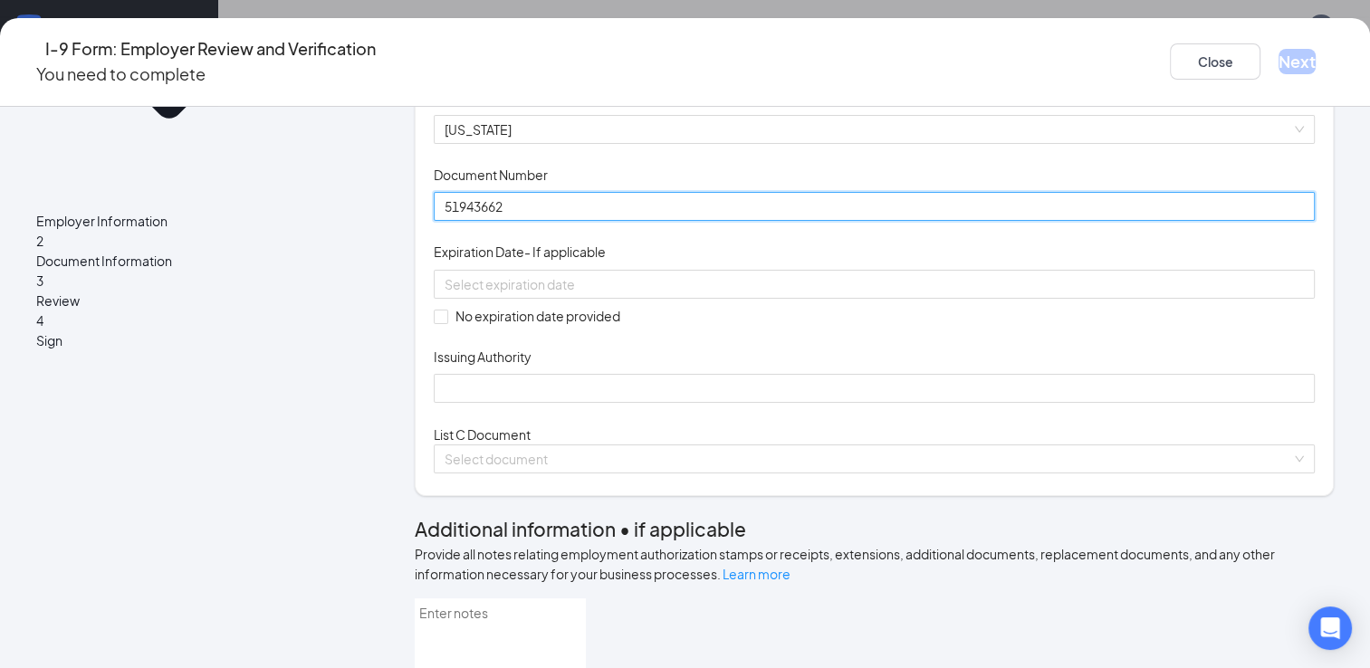
type input "51943662"
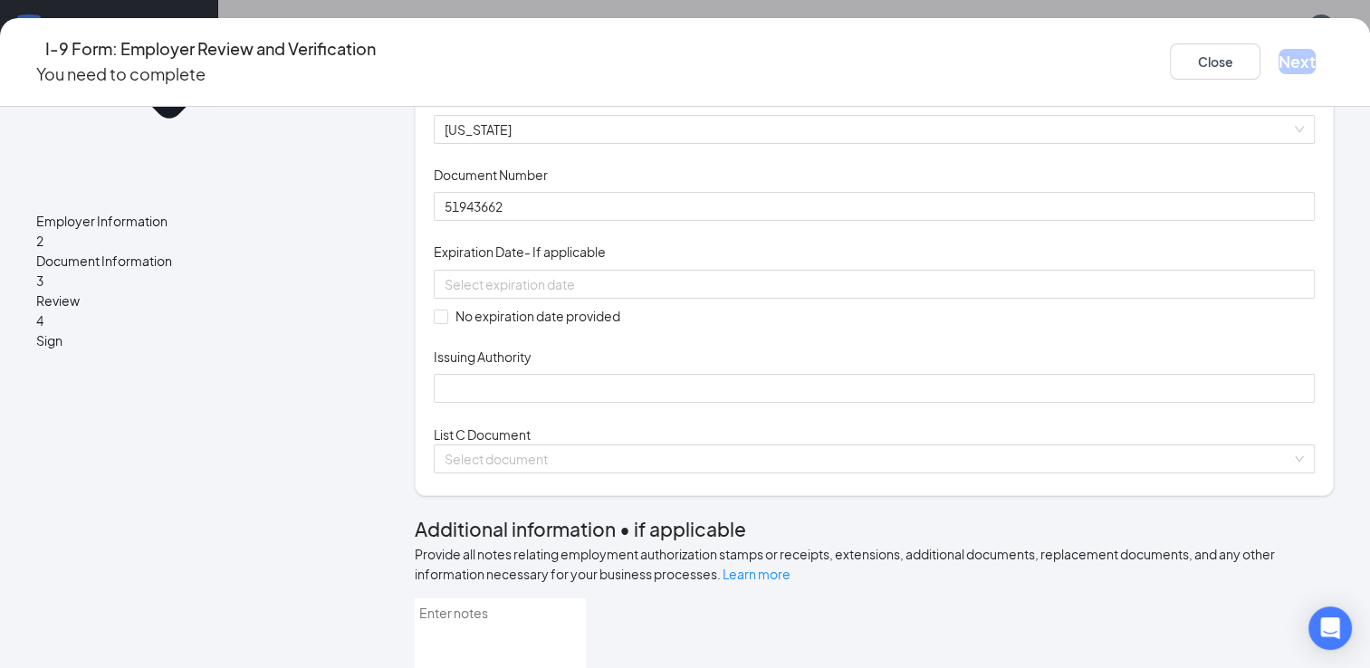
drag, startPoint x: 910, startPoint y: 402, endPoint x: 855, endPoint y: 449, distance: 72.6
click at [855, 404] on div "Document Title Driver’s License issued by U.S State or outlying US possession S…" at bounding box center [874, 246] width 881 height 315
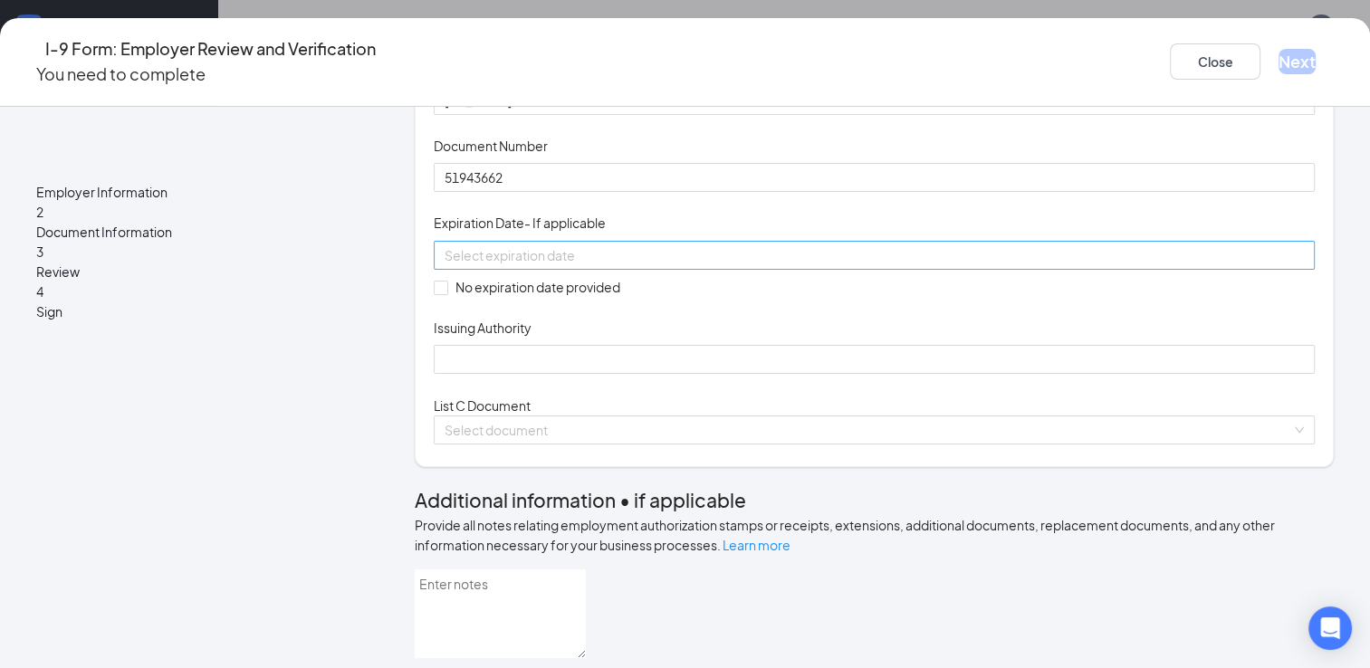
click at [692, 265] on input at bounding box center [872, 255] width 856 height 20
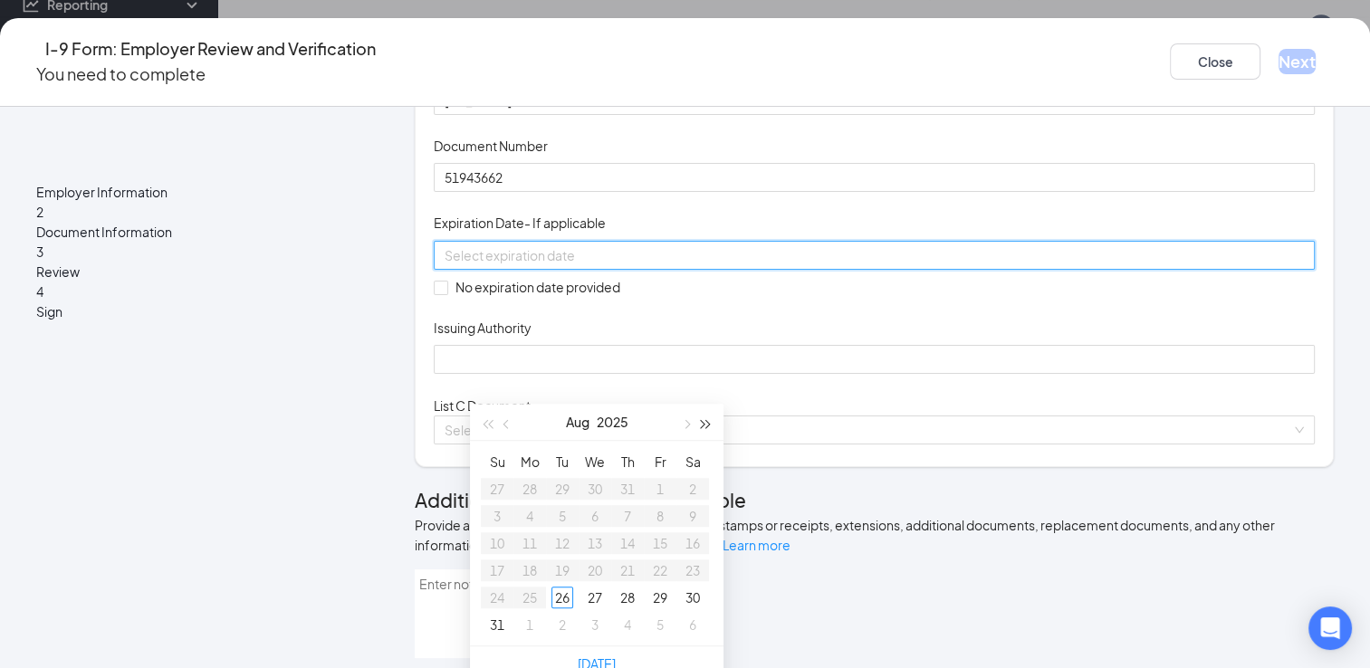
click at [706, 429] on button "button" at bounding box center [706, 422] width 20 height 36
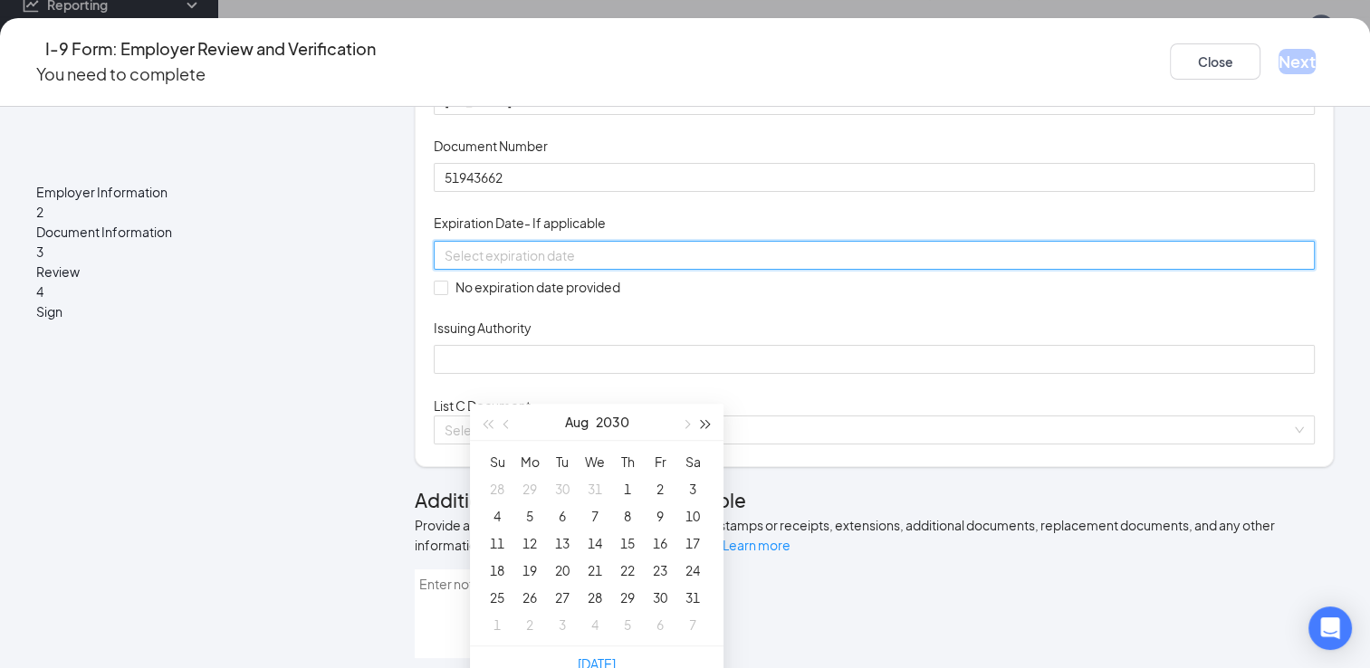
click at [706, 429] on button "button" at bounding box center [706, 422] width 20 height 36
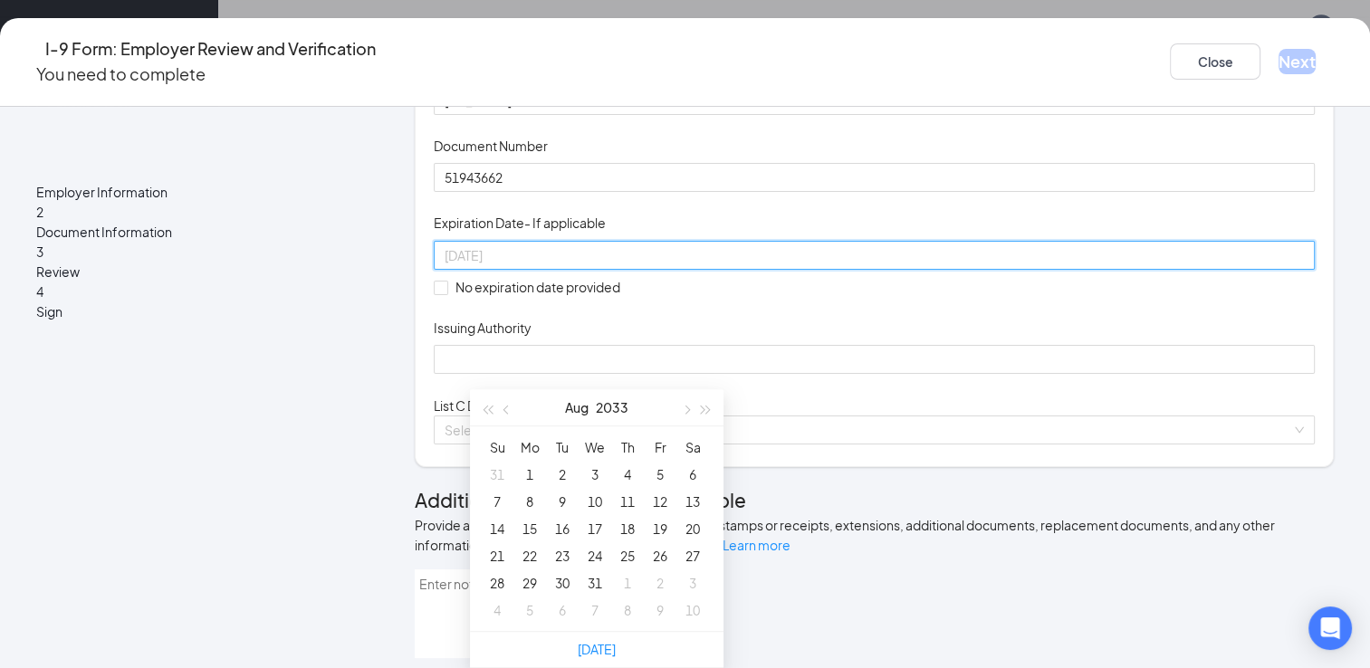
scroll to position [931, 0]
type input "[DATE]"
click at [511, 389] on button "button" at bounding box center [507, 407] width 20 height 36
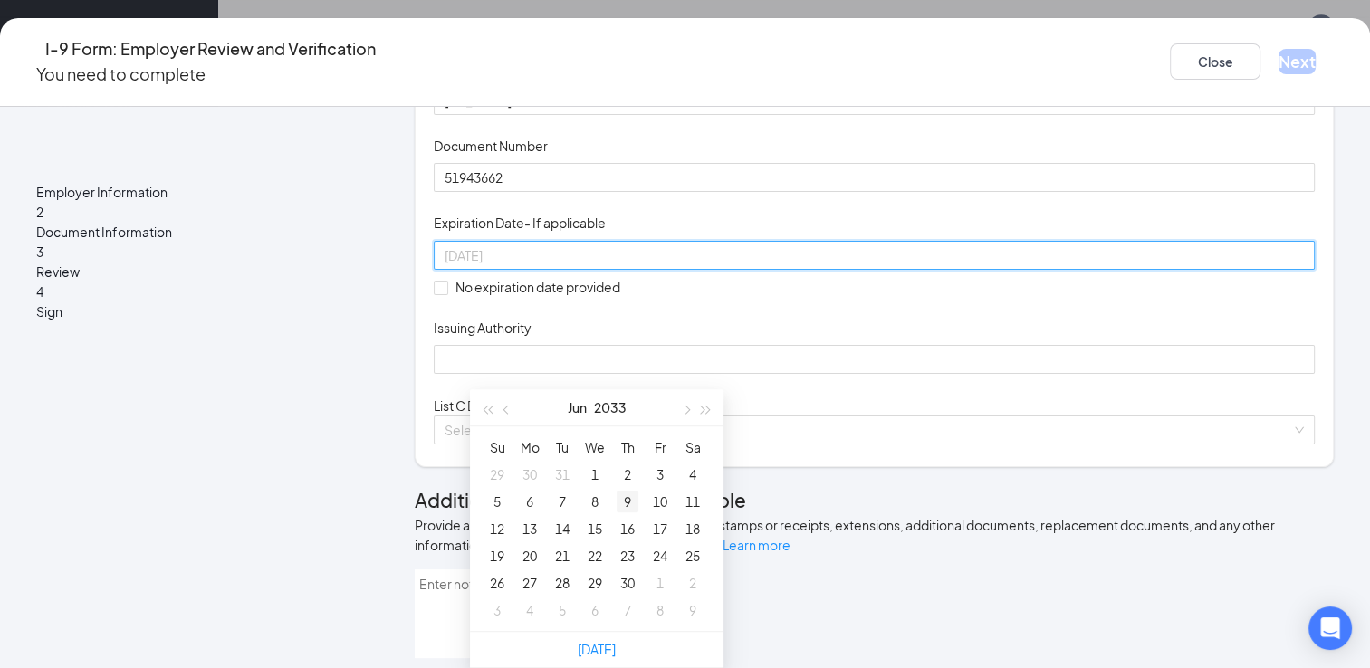
type input "[DATE]"
click at [626, 491] on div "9" at bounding box center [628, 502] width 22 height 22
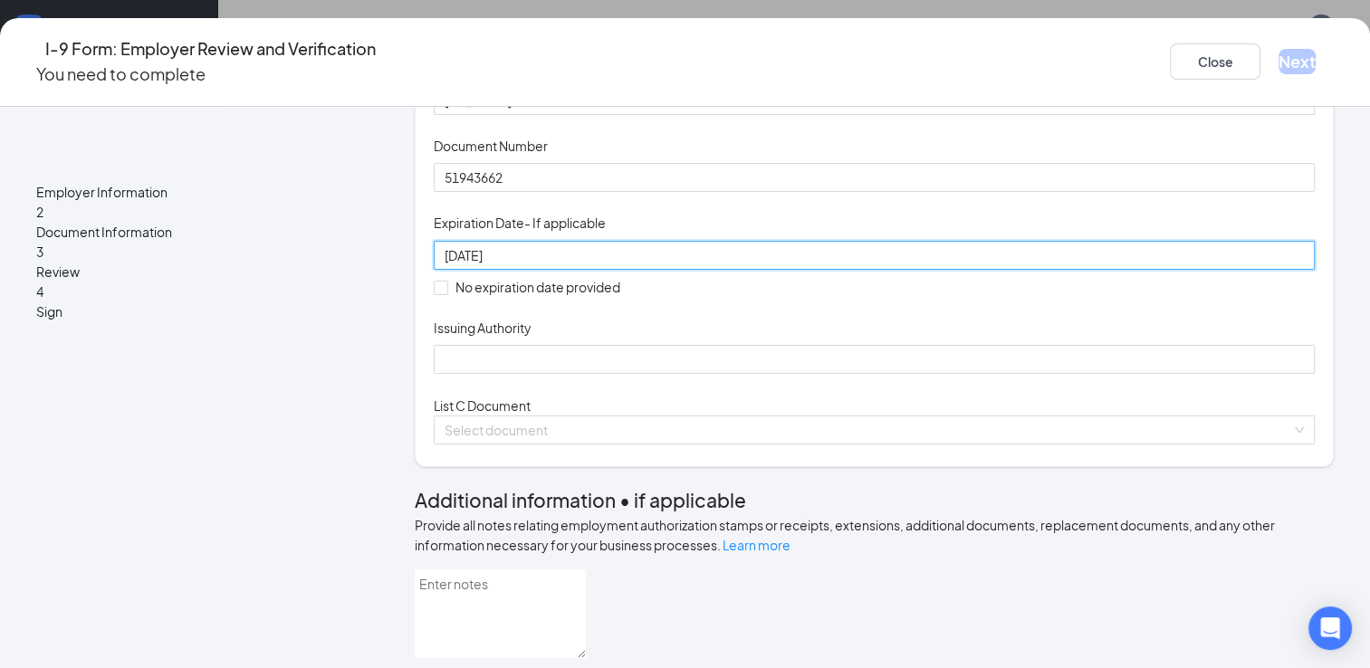
click at [961, 375] on div "Document Title Driver’s License issued by U.S State or outlying US possession S…" at bounding box center [874, 217] width 881 height 315
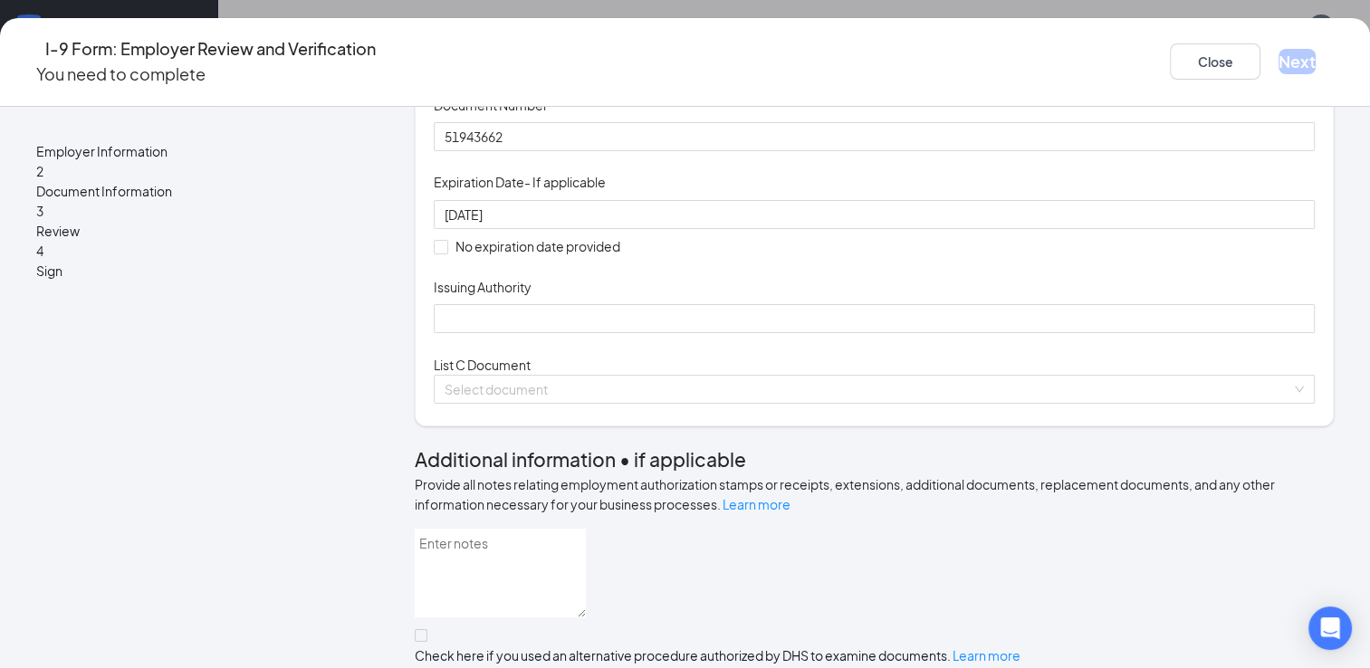
scroll to position [308, 0]
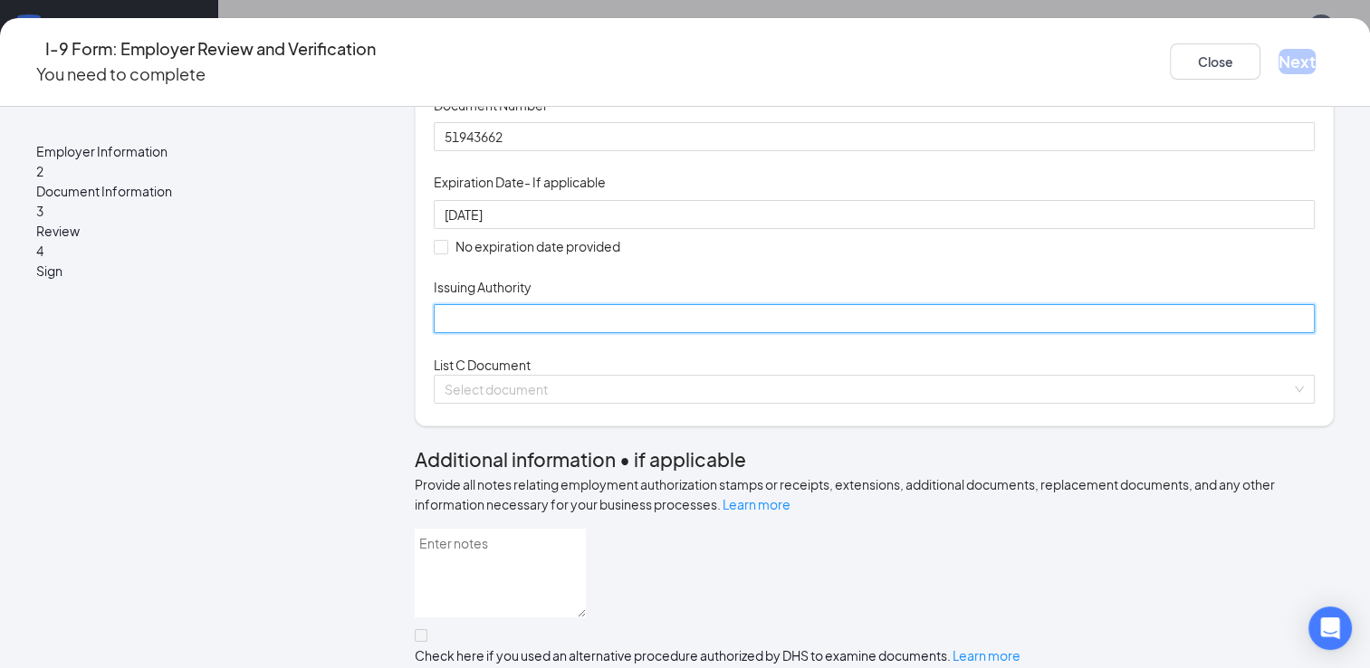
click at [765, 333] on input "Issuing Authority" at bounding box center [874, 318] width 881 height 29
type input "[US_STATE] Department of Motorized Vehicles"
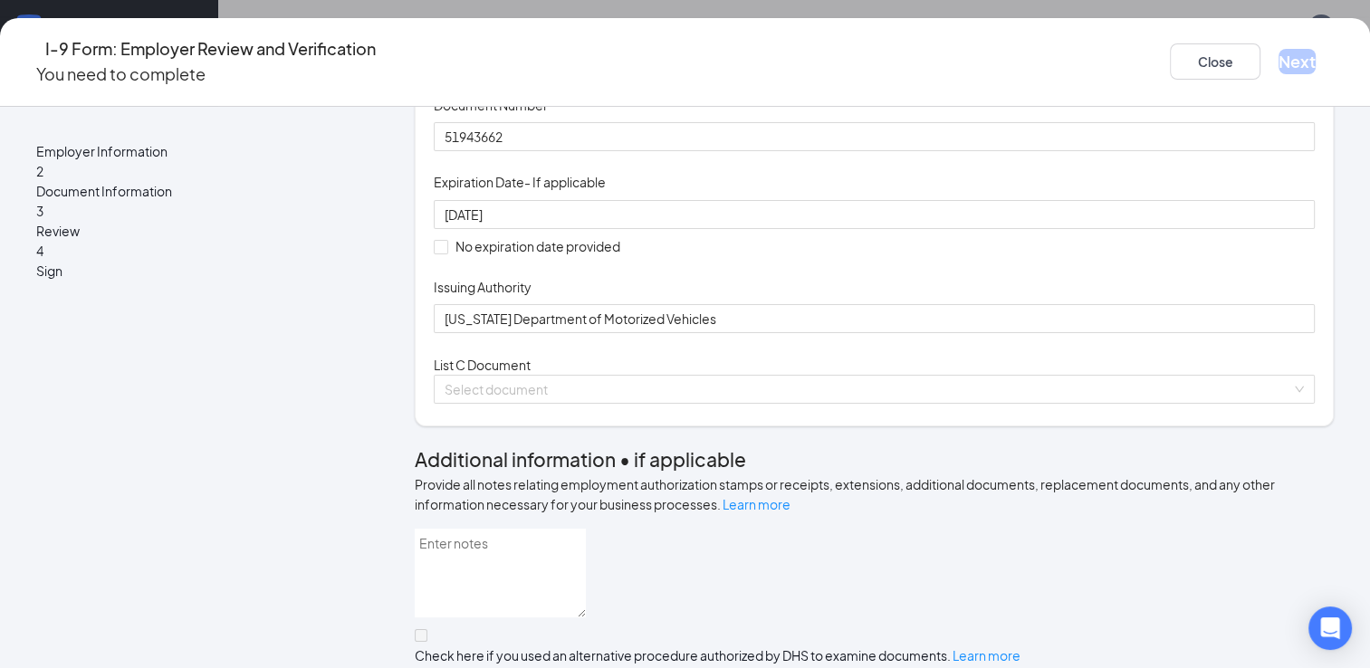
click at [1004, 334] on div "Document Title Driver’s License issued by U.S State or outlying US possession S…" at bounding box center [874, 176] width 881 height 315
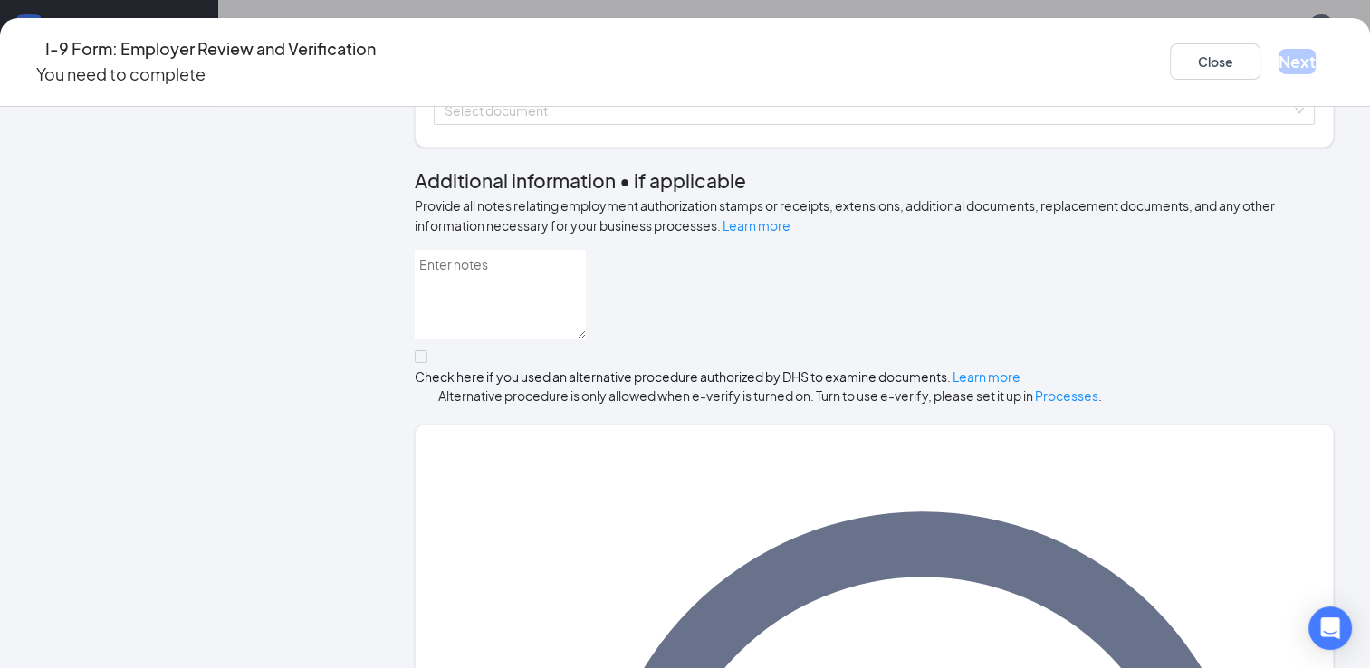
scroll to position [559, 0]
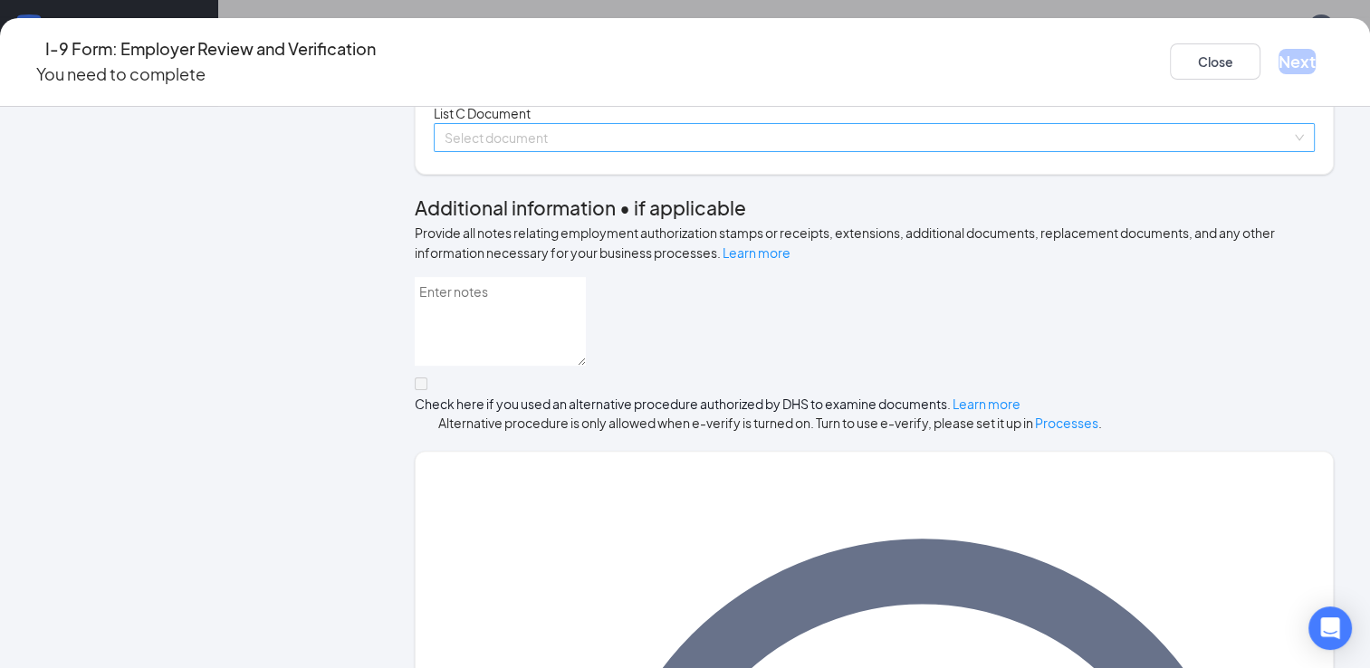
click at [1162, 151] on input "search" at bounding box center [867, 137] width 846 height 27
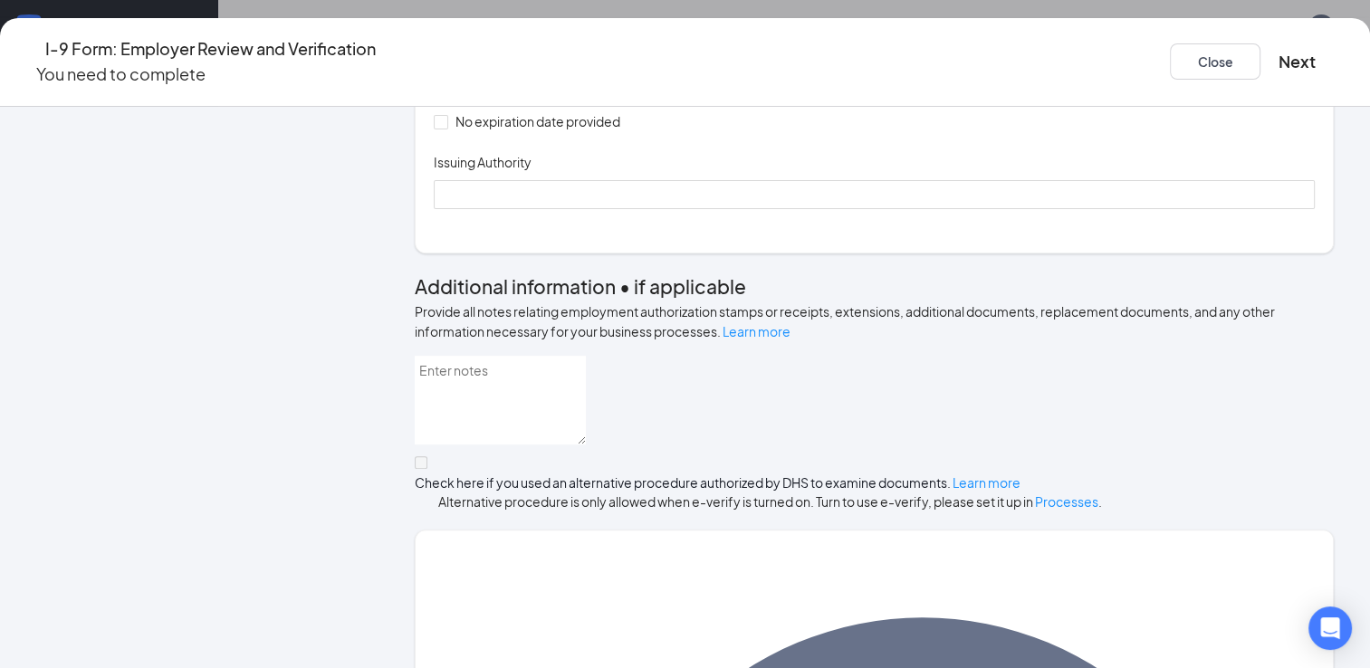
scroll to position [741, 0]
click at [682, 26] on input "Document Number" at bounding box center [874, 11] width 881 height 29
type input "640967023"
click at [949, 207] on div "Document Title Unrestricted Social Security Card Document Number 640967023 Expi…" at bounding box center [874, 88] width 881 height 237
click at [608, 99] on input at bounding box center [872, 89] width 856 height 20
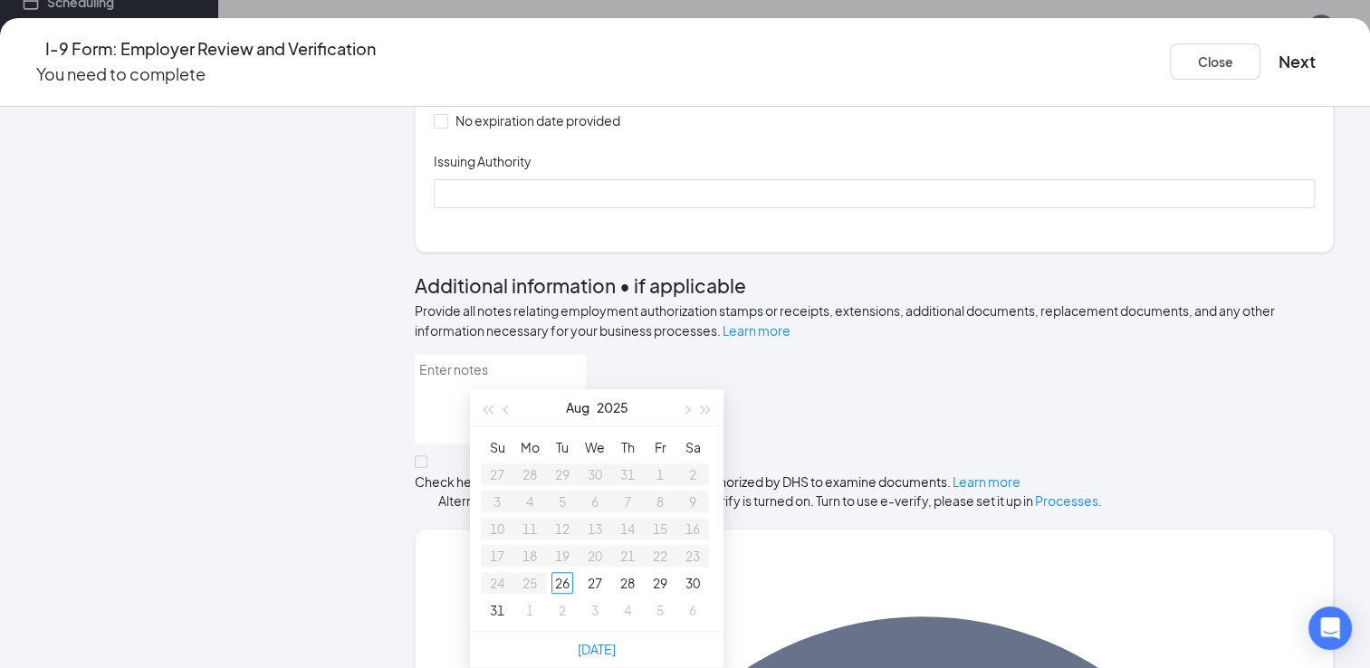
click at [865, 207] on div "Document Title Unrestricted Social Security Card Document Number 640967023 Expi…" at bounding box center [874, 88] width 881 height 237
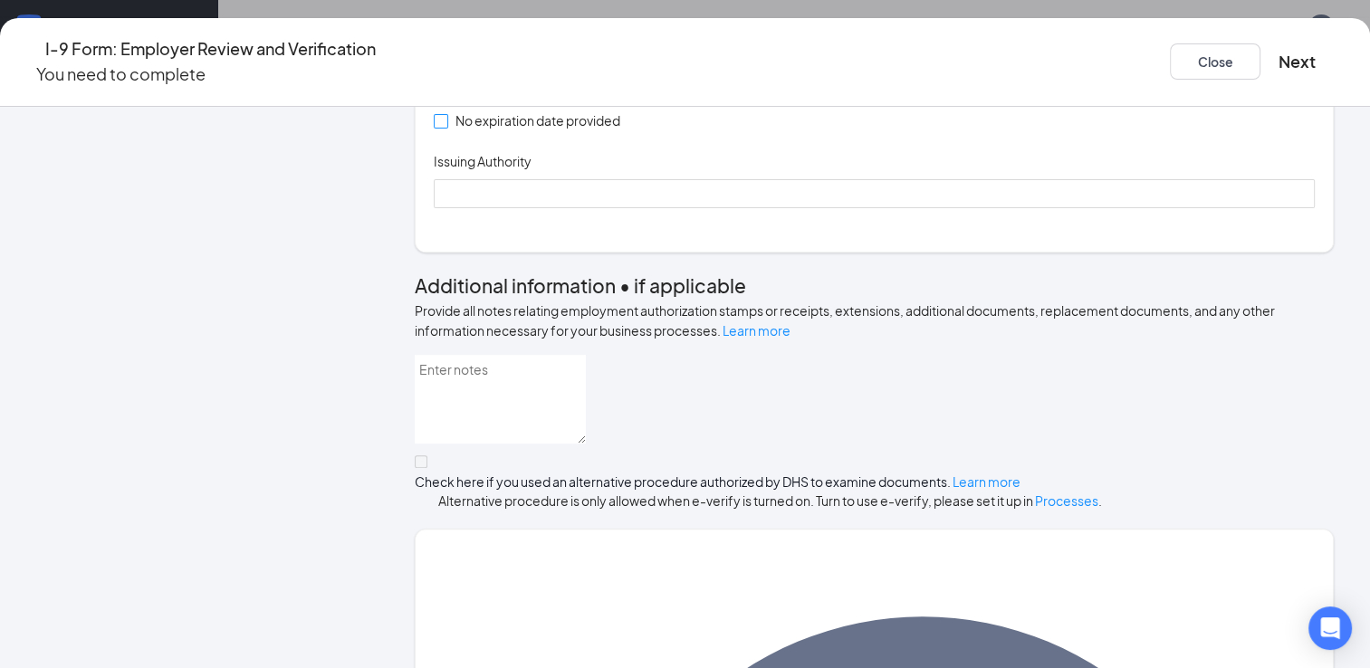
click at [446, 127] on input "No expiration date provided" at bounding box center [440, 120] width 13 height 13
checkbox input "true"
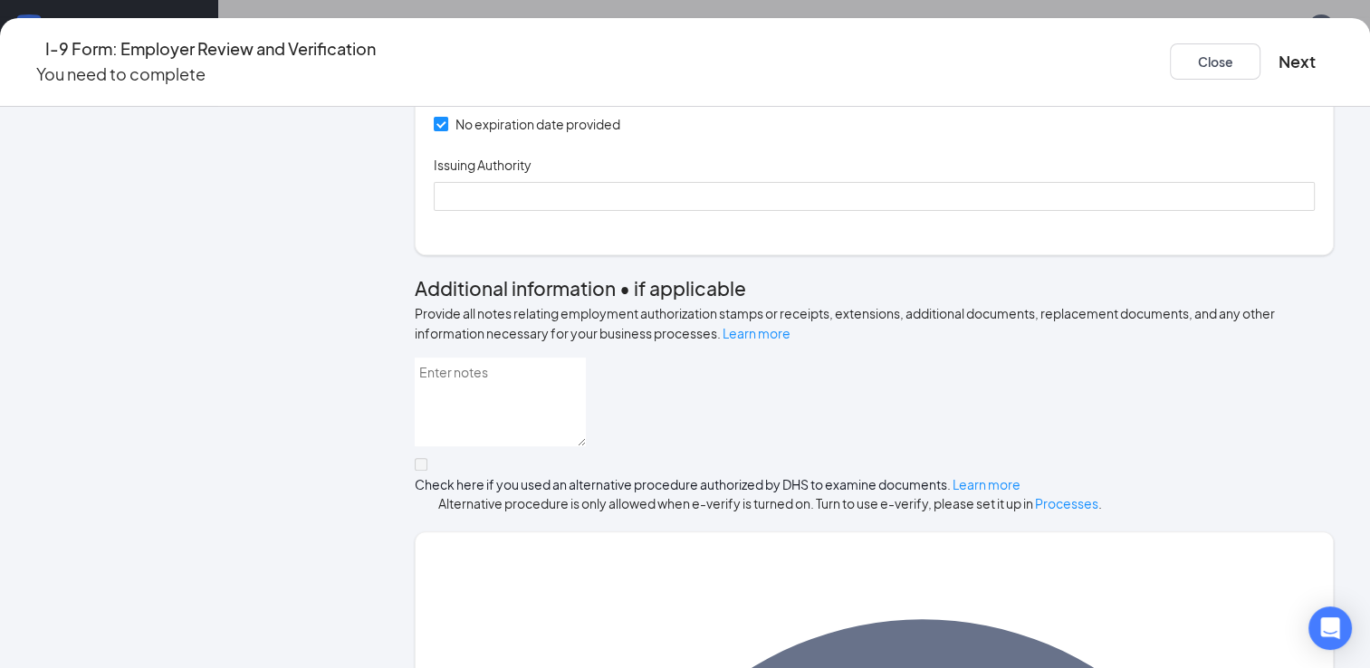
scroll to position [829, 0]
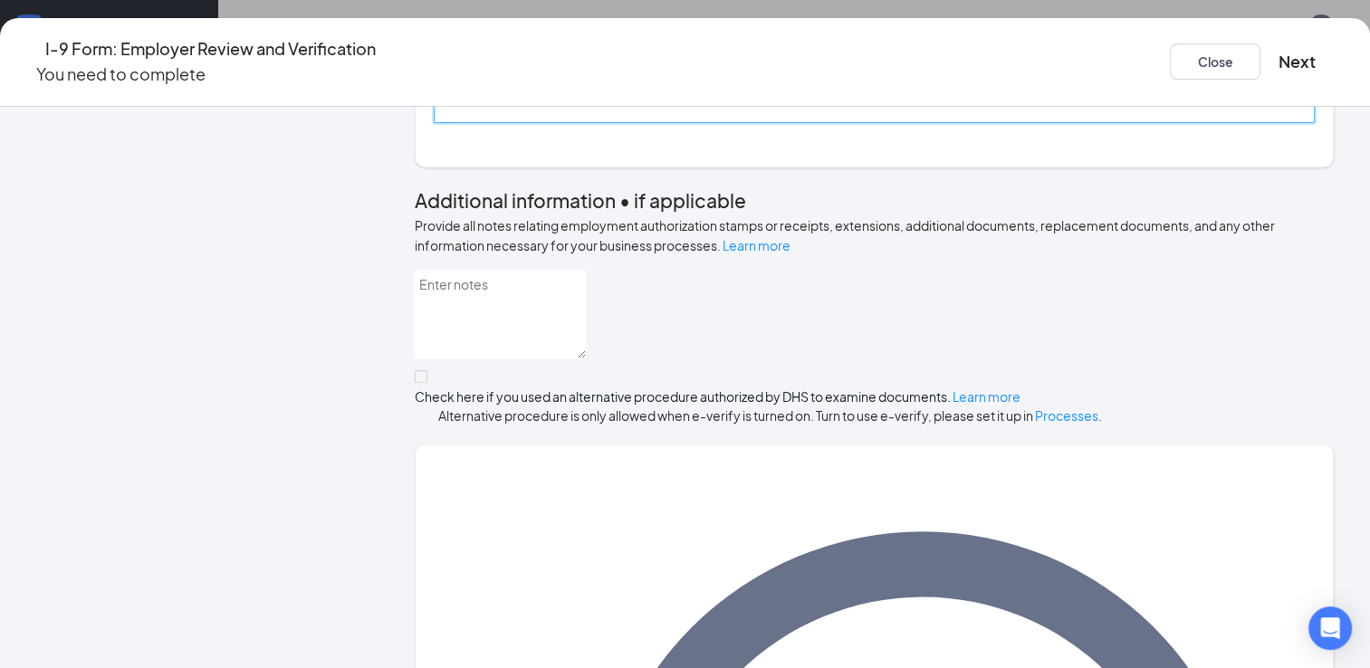
click at [731, 123] on input "Issuing Authority" at bounding box center [874, 108] width 881 height 29
type input "Social Security Administration"
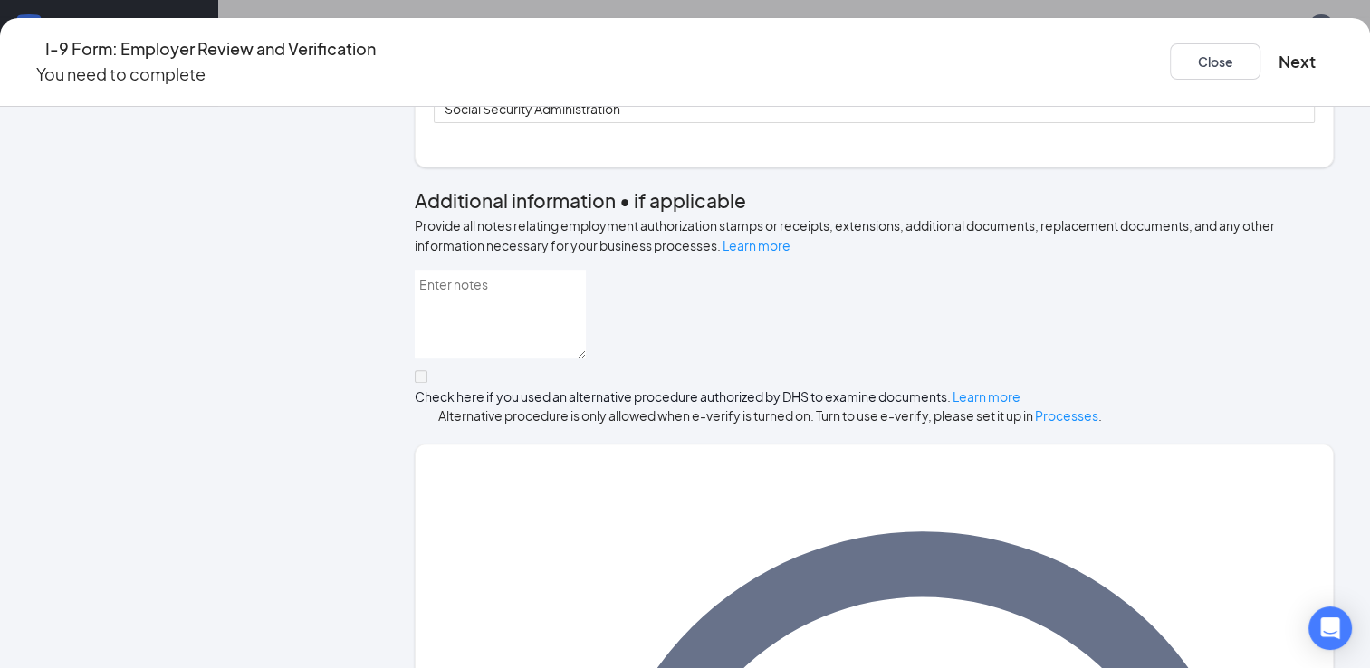
click at [981, 123] on div "Document Title Unrestricted Social Security Card Document Number 640967023 Expi…" at bounding box center [874, 2] width 881 height 241
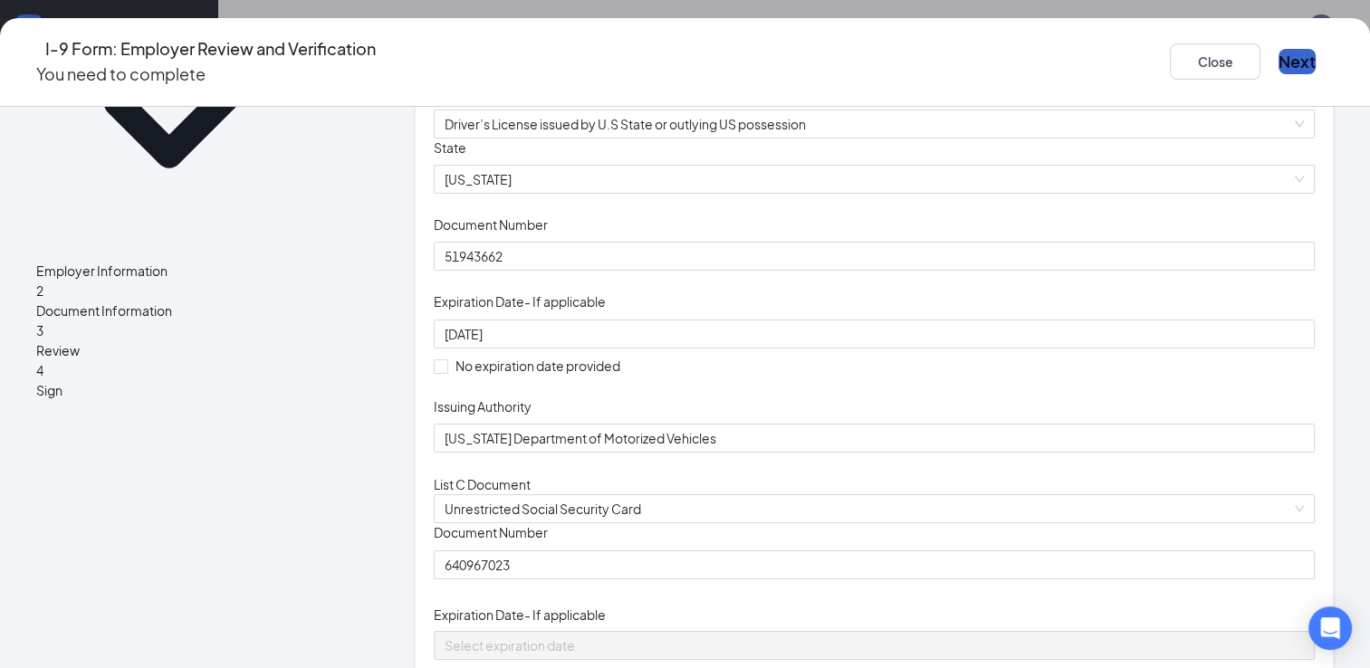
scroll to position [181, 0]
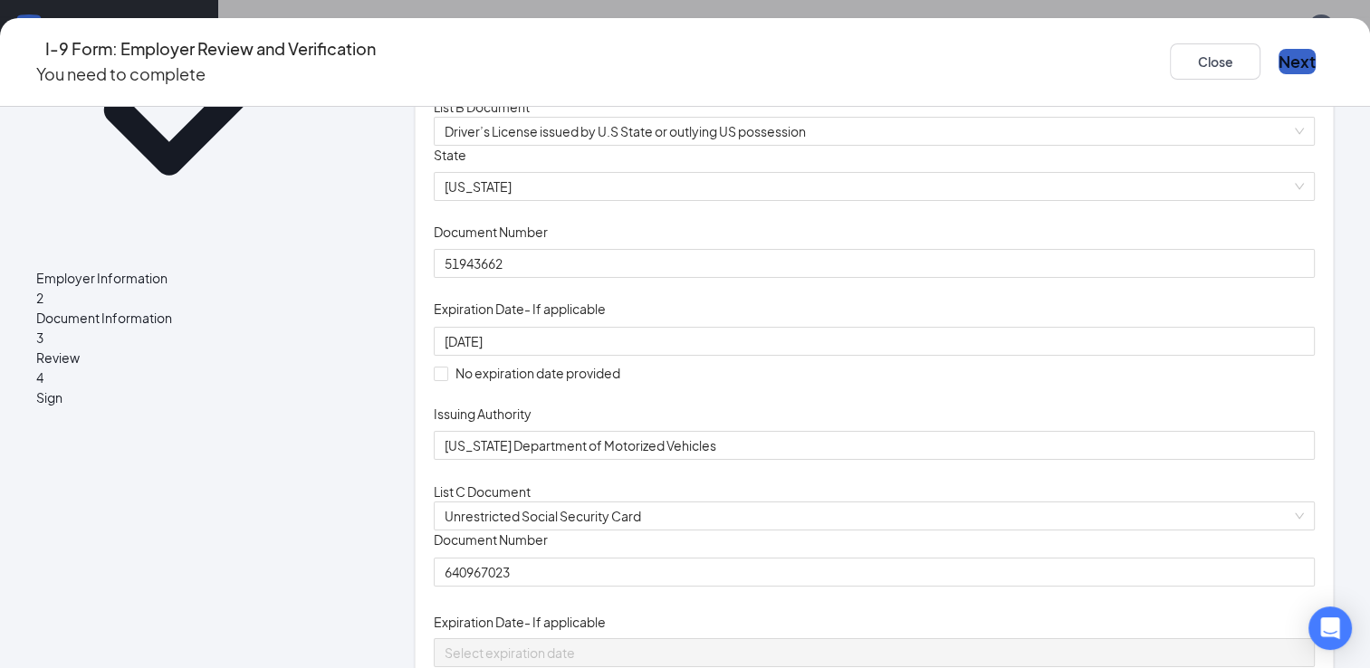
click at [1278, 49] on button "Next" at bounding box center [1296, 61] width 37 height 25
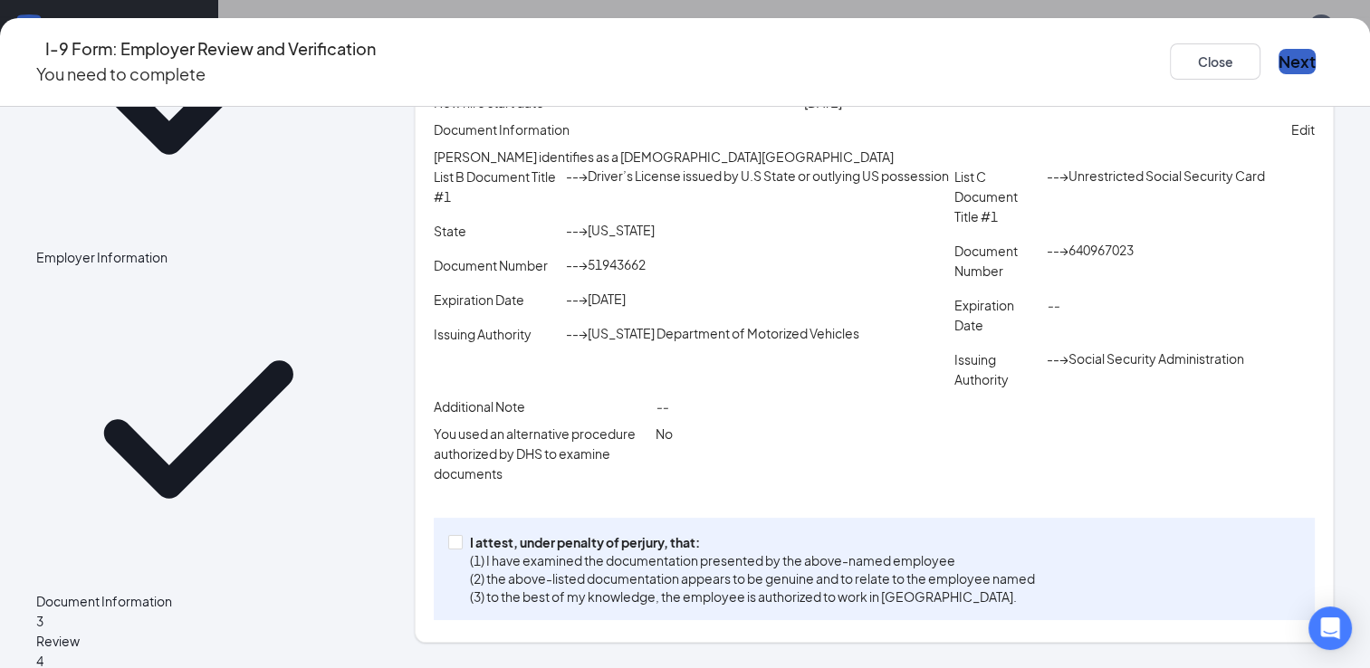
scroll to position [390, 0]
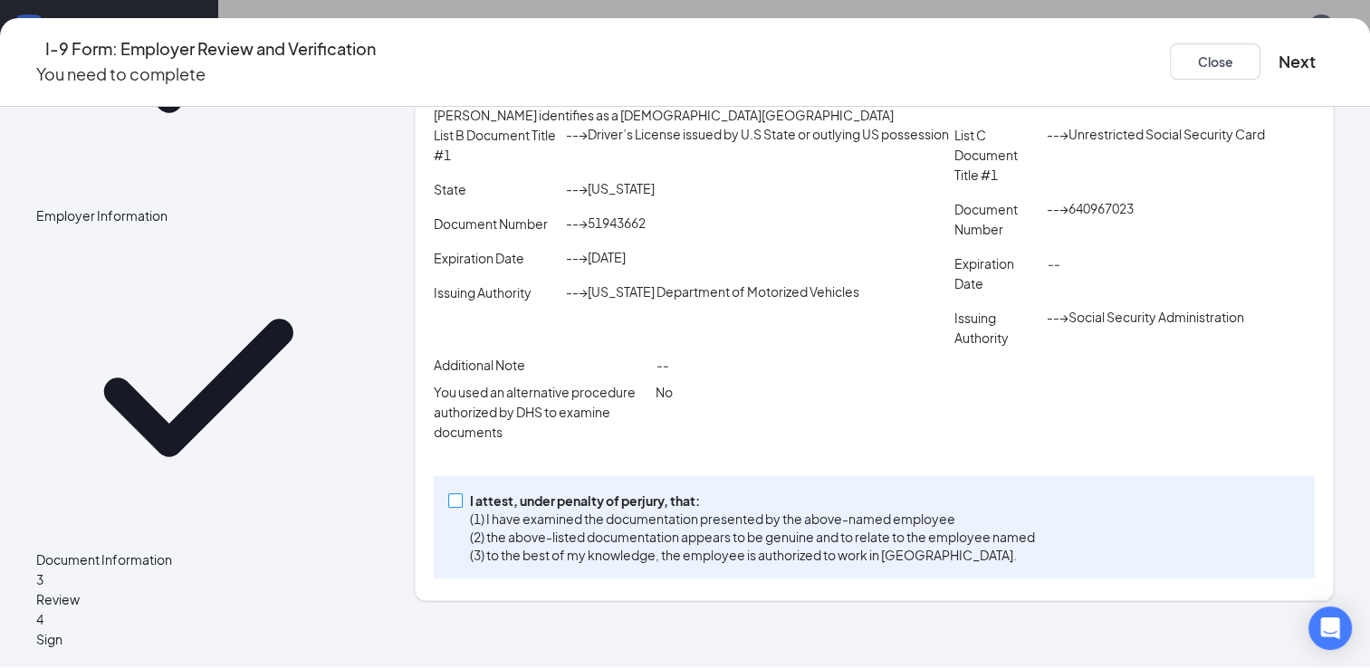
click at [463, 508] on span at bounding box center [455, 500] width 14 height 14
click at [461, 506] on input "I attest, under penalty of [PERSON_NAME], that: (1) I have examined the documen…" at bounding box center [454, 499] width 13 height 13
checkbox input "true"
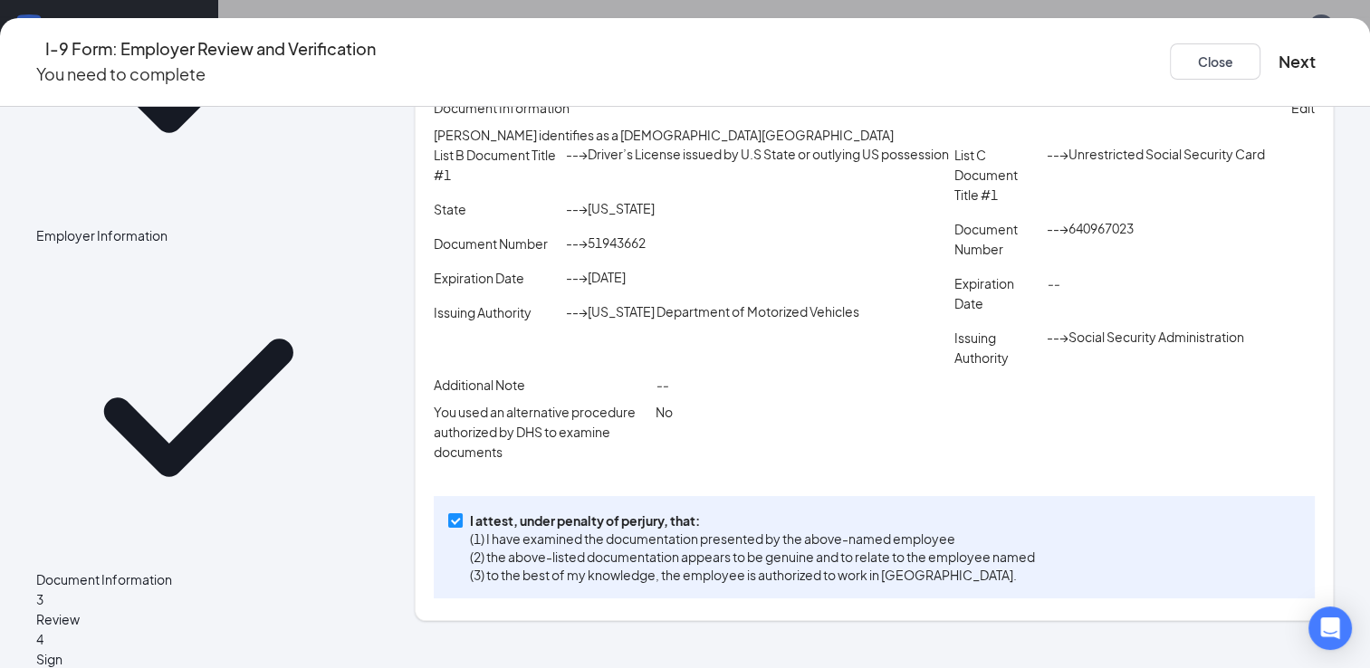
scroll to position [0, 0]
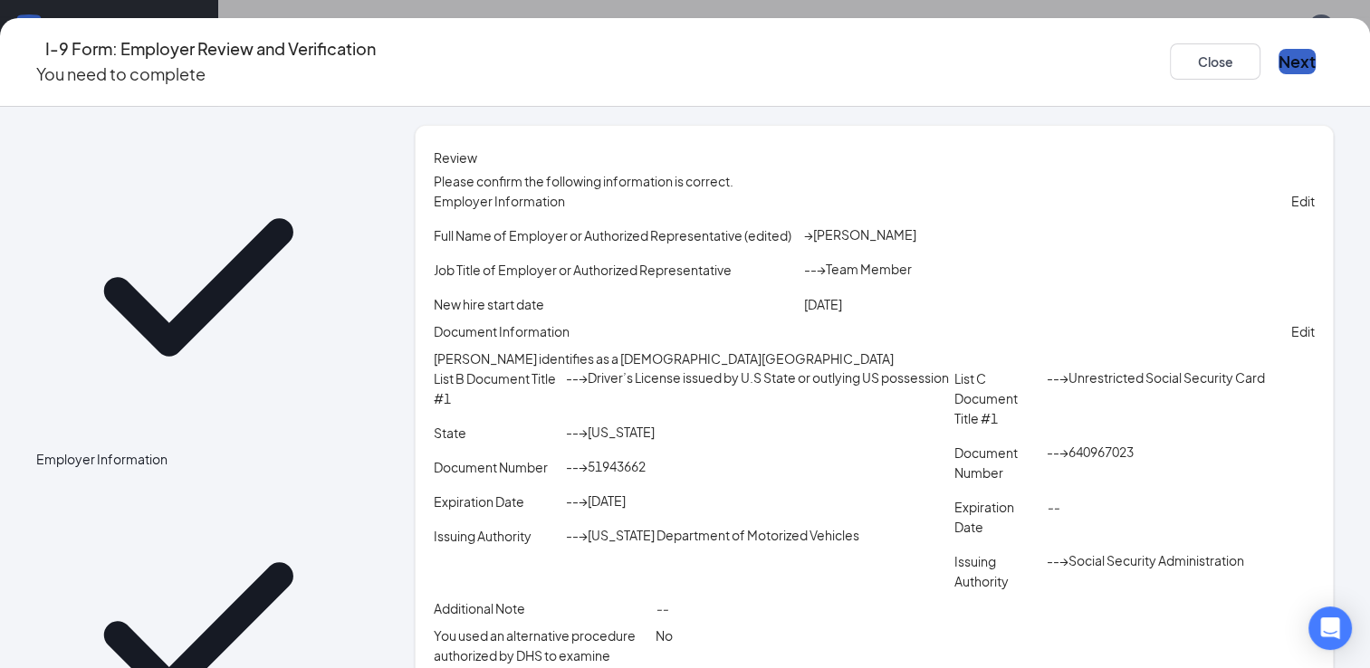
click at [1278, 61] on button "Next" at bounding box center [1296, 61] width 37 height 25
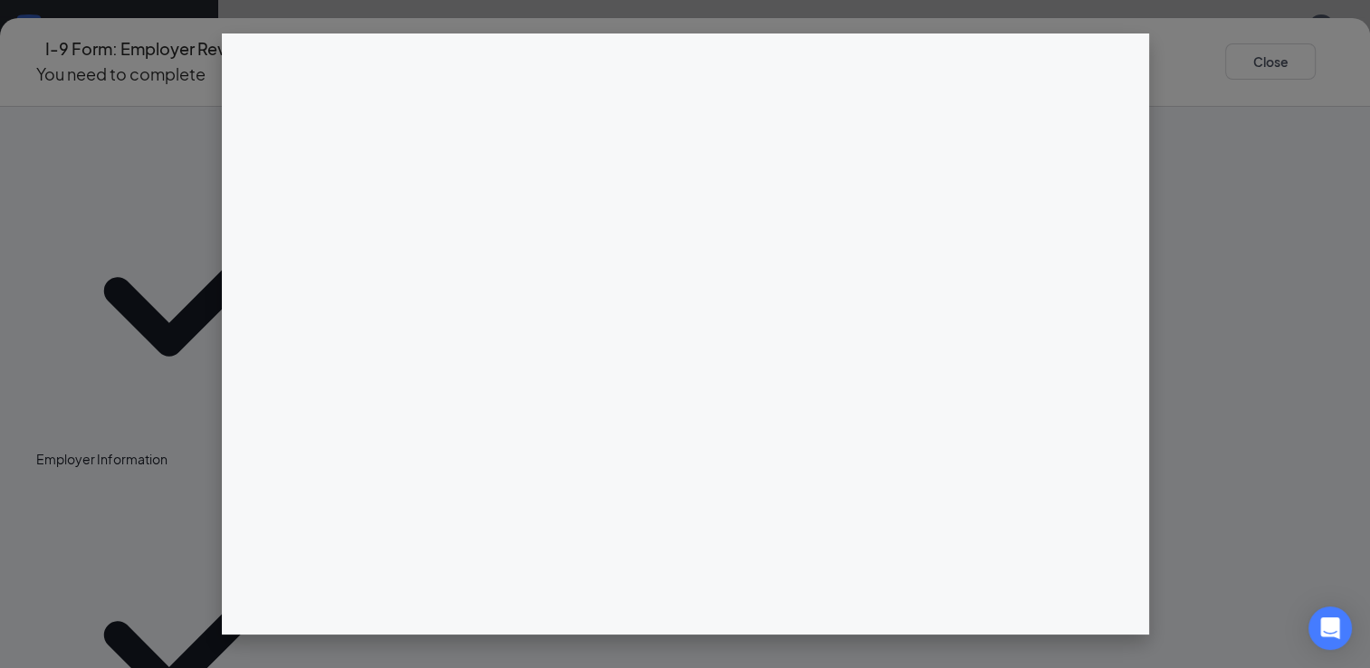
click at [1226, 389] on div at bounding box center [685, 334] width 1370 height 668
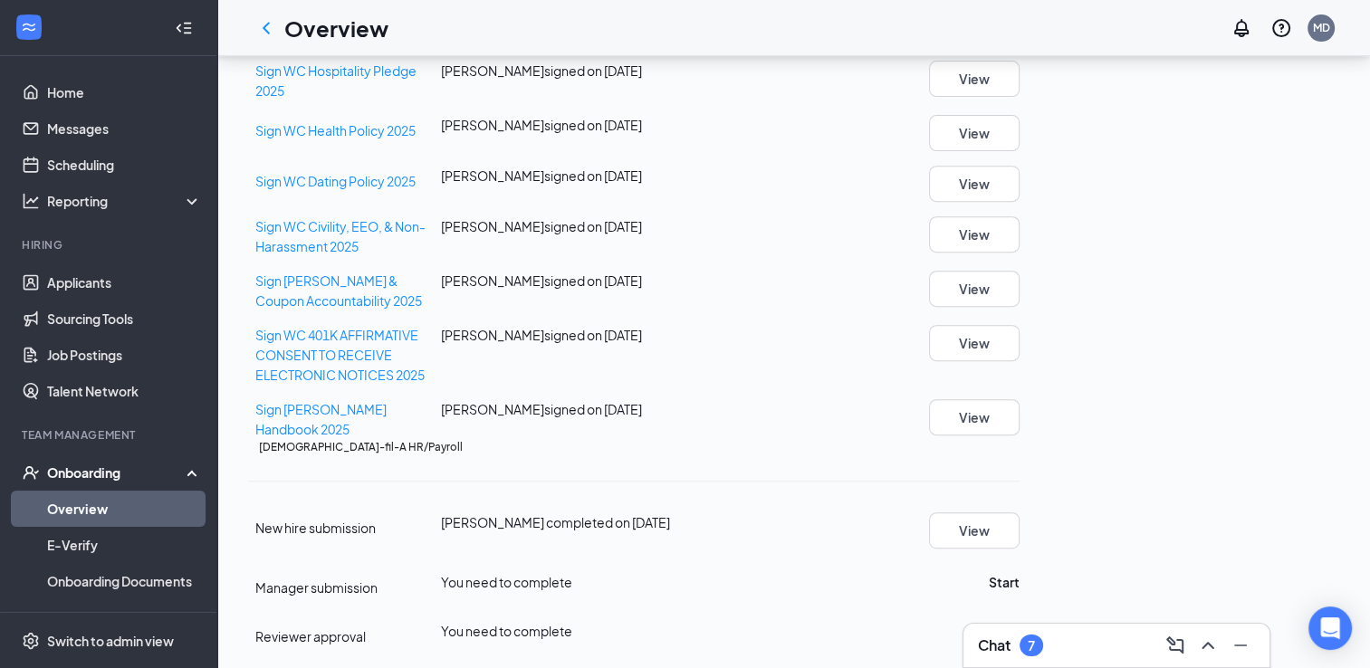
scroll to position [1057, 0]
click at [1019, 572] on button "Start" at bounding box center [1004, 582] width 31 height 20
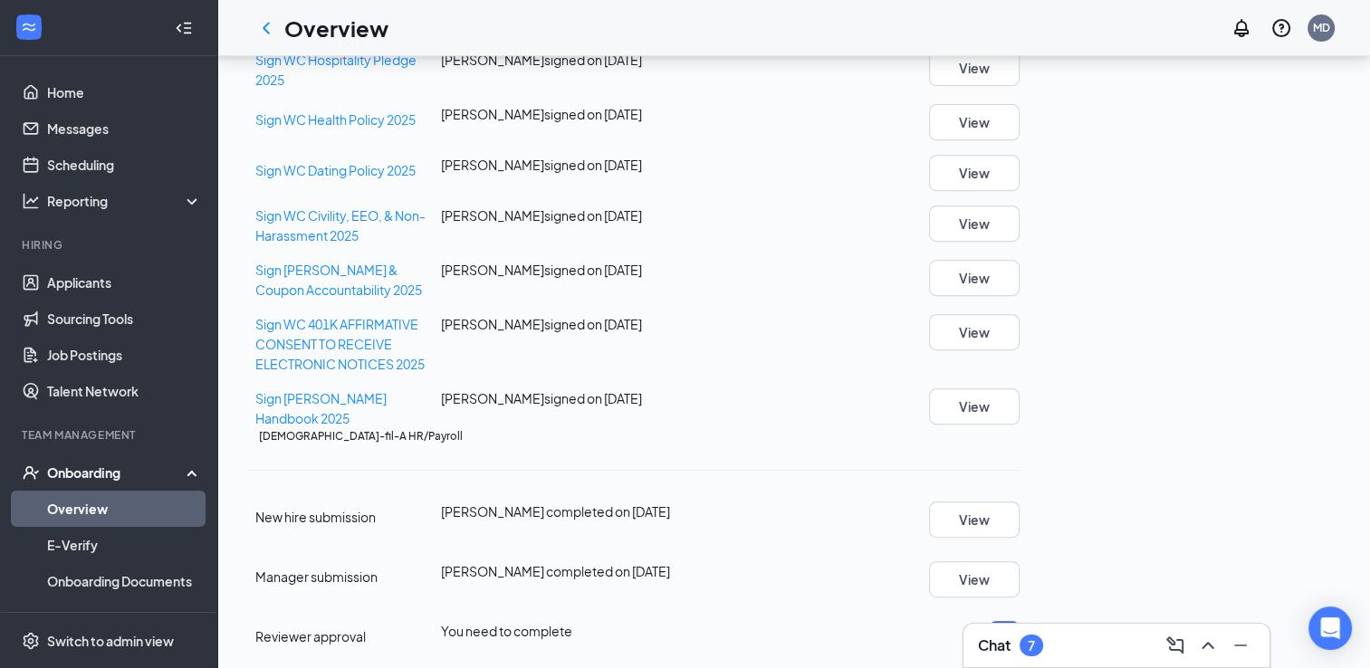
click at [1019, 621] on button "Start" at bounding box center [1004, 631] width 31 height 20
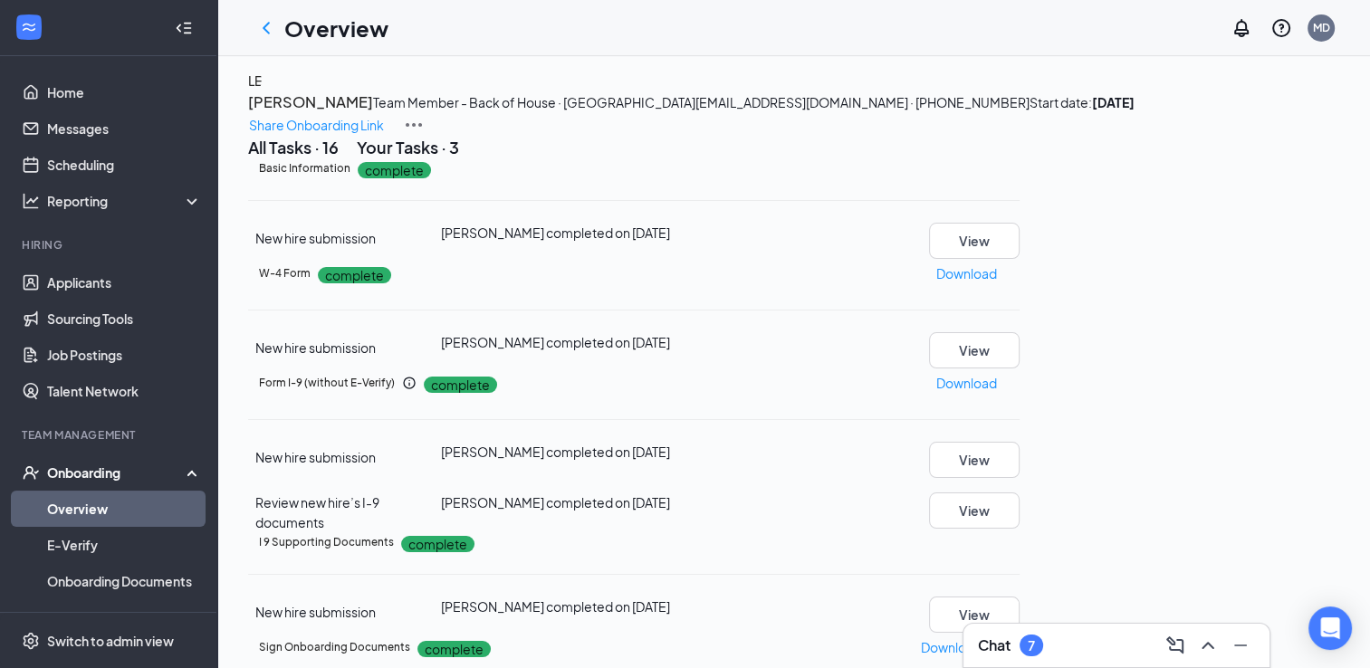
scroll to position [0, 0]
